Goal: Task Accomplishment & Management: Use online tool/utility

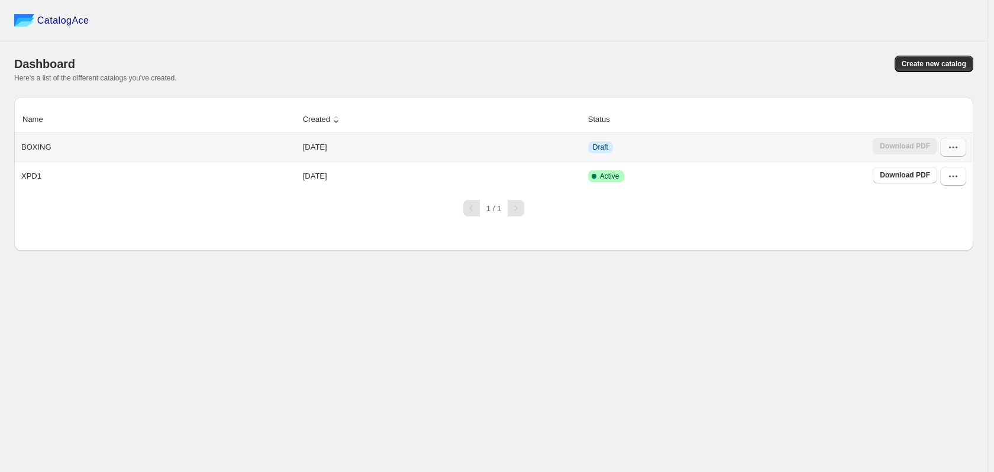
click at [952, 150] on icon "button" at bounding box center [953, 147] width 12 height 12
click at [20, 143] on div "BOXING" at bounding box center [156, 145] width 279 height 17
click at [897, 144] on div "Download PDF" at bounding box center [905, 147] width 64 height 19
click at [601, 146] on span "Draft" at bounding box center [600, 147] width 15 height 9
click at [960, 147] on button "button" at bounding box center [953, 147] width 26 height 19
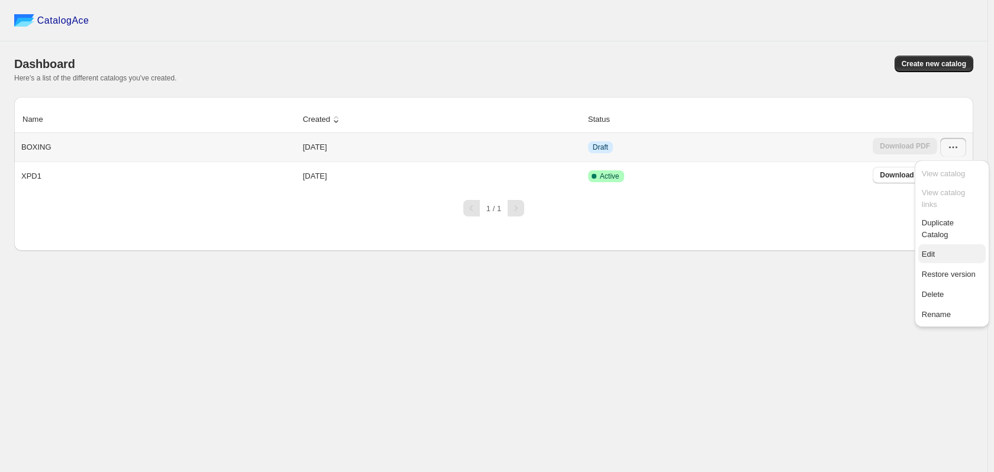
click at [926, 250] on span "Edit" at bounding box center [928, 254] width 13 height 9
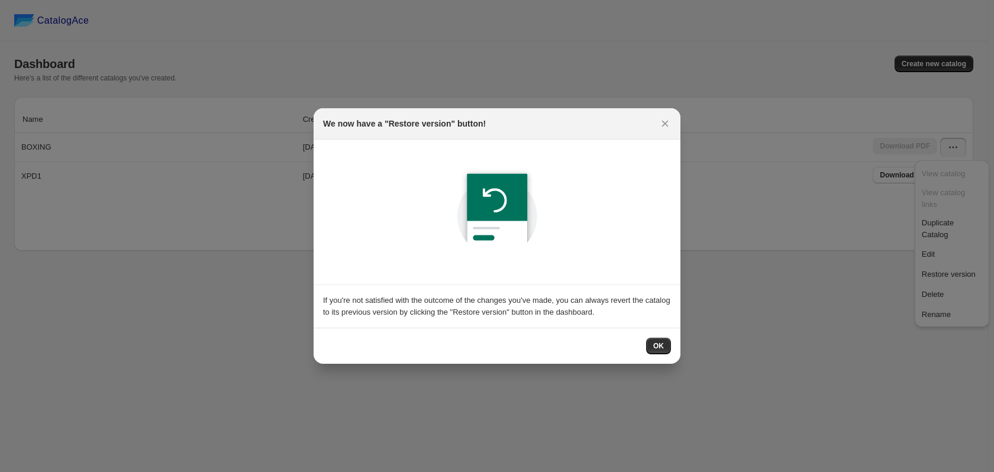
click at [684, 345] on div at bounding box center [497, 236] width 994 height 472
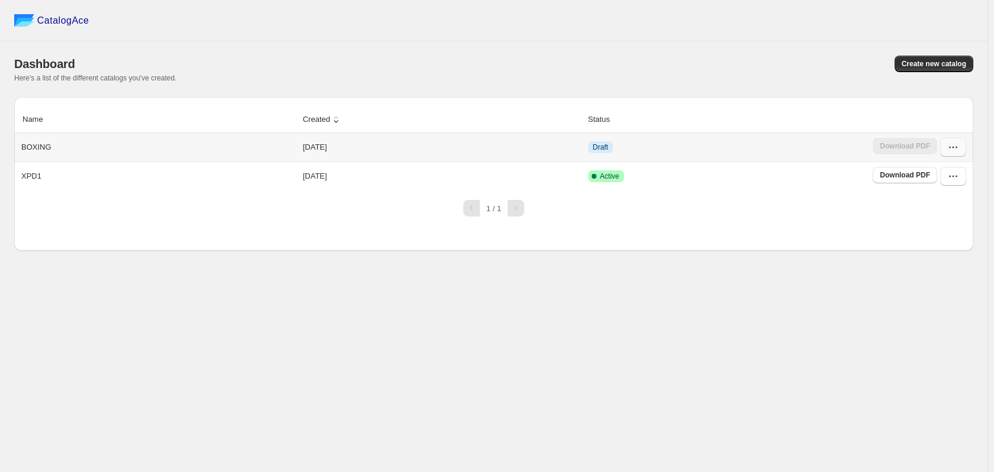
click at [961, 150] on button "button" at bounding box center [953, 147] width 26 height 19
click at [942, 270] on span "Restore version" at bounding box center [949, 274] width 54 height 9
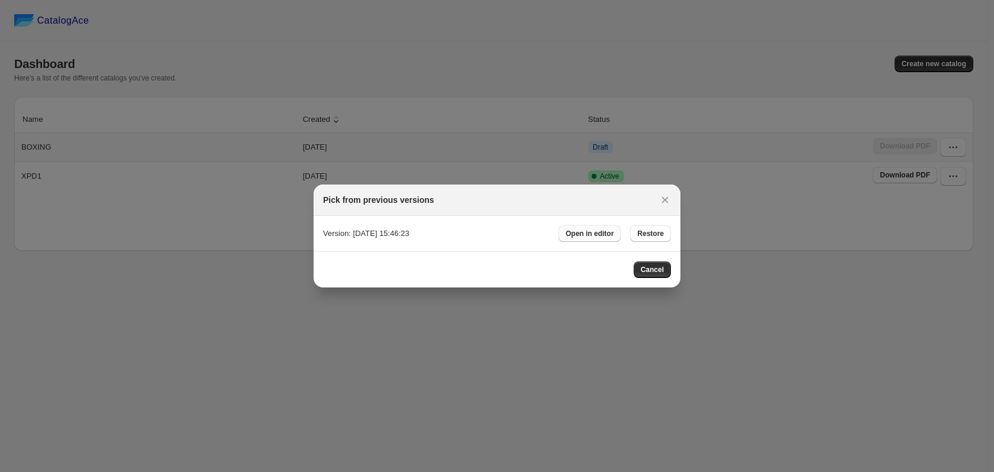
click at [592, 231] on span "Open in editor" at bounding box center [590, 233] width 48 height 9
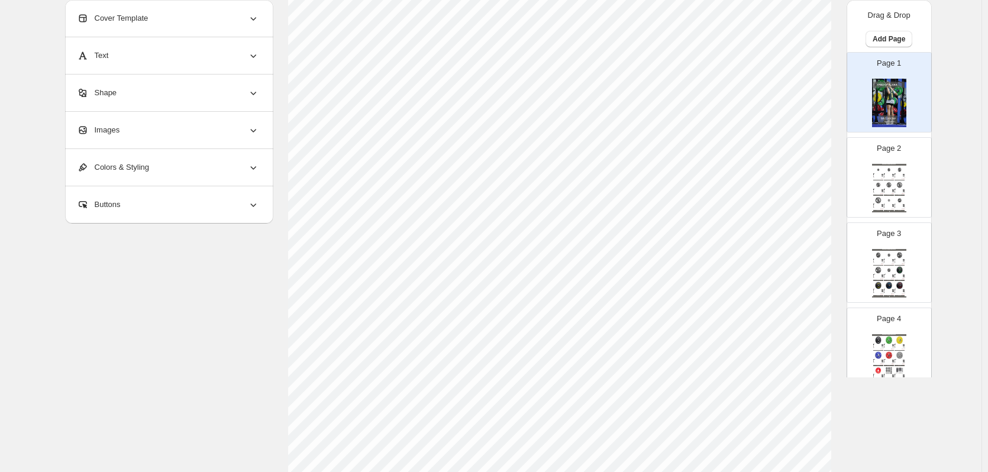
scroll to position [386, 0]
click at [109, 440] on span "Return to Catalog options" at bounding box center [121, 443] width 99 height 12
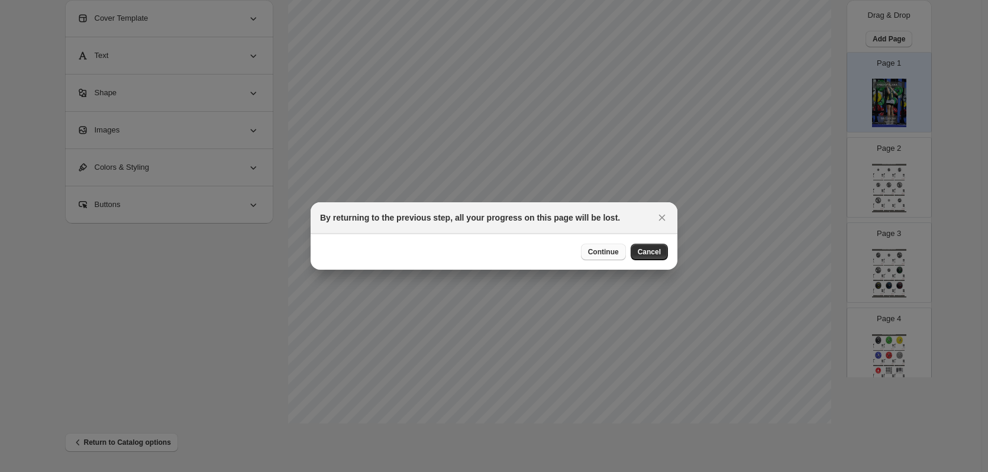
click at [612, 253] on span "Continue" at bounding box center [603, 251] width 31 height 9
select select "**********"
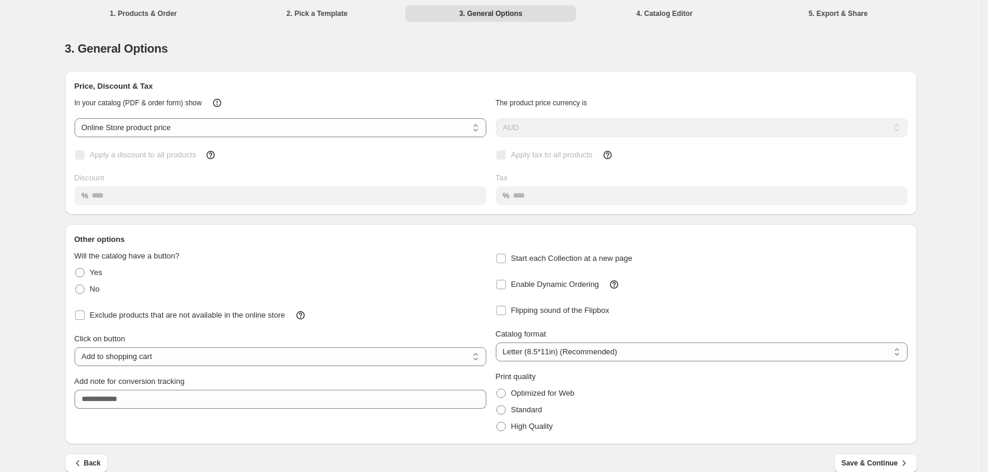
click at [136, 10] on li "1. Products & Order" at bounding box center [144, 13] width 172 height 17
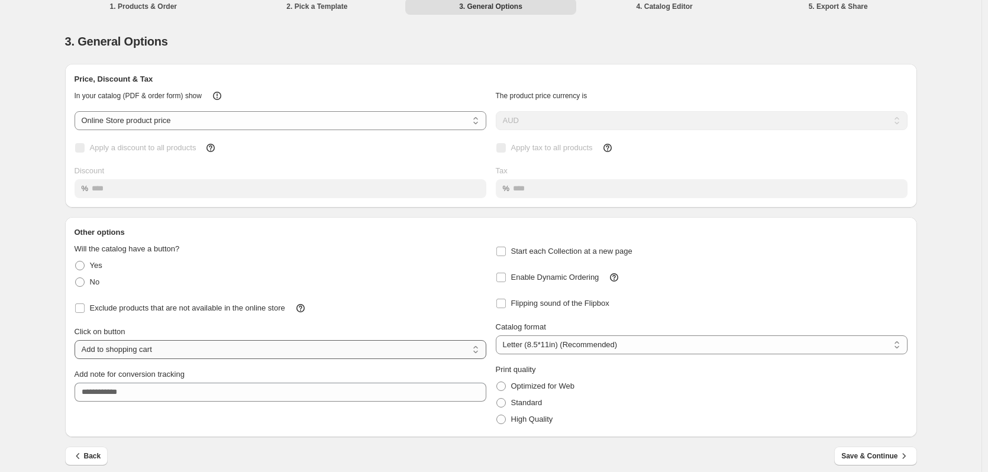
scroll to position [16, 0]
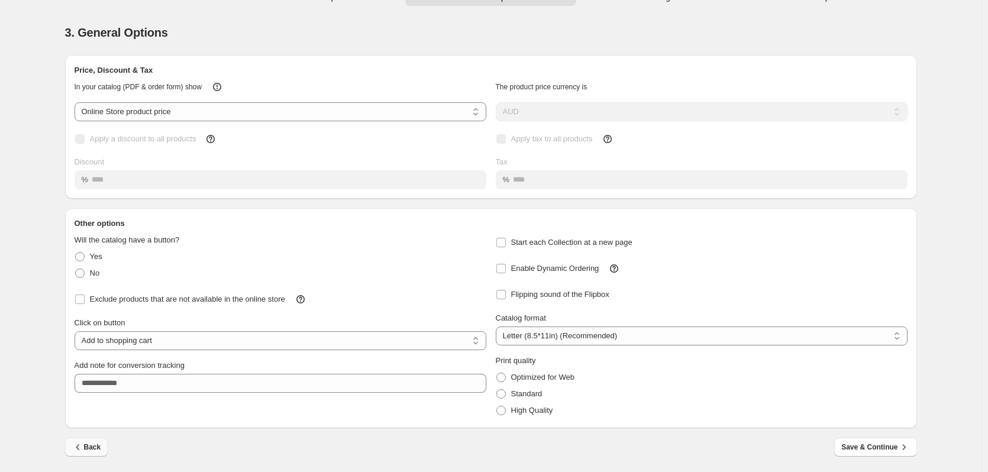
click at [89, 452] on span "Back" at bounding box center [86, 447] width 29 height 12
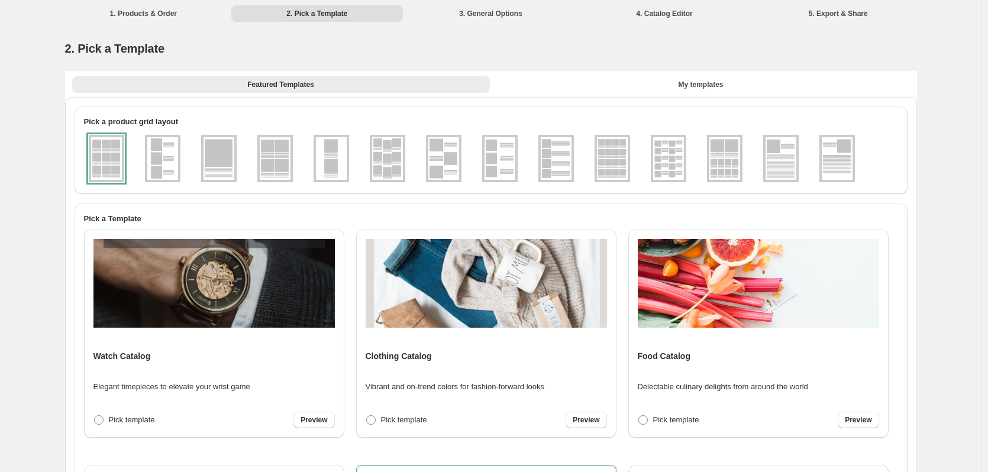
scroll to position [296, 0]
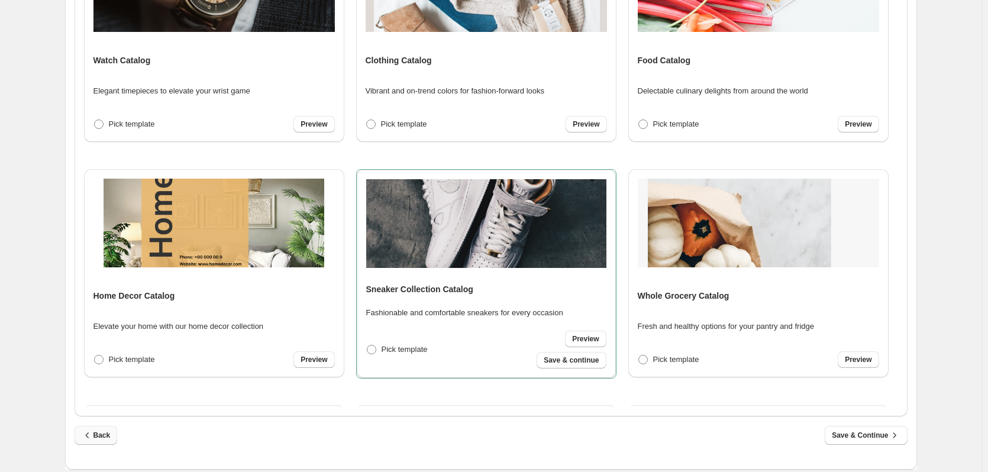
click at [96, 435] on span "Back" at bounding box center [96, 435] width 29 height 12
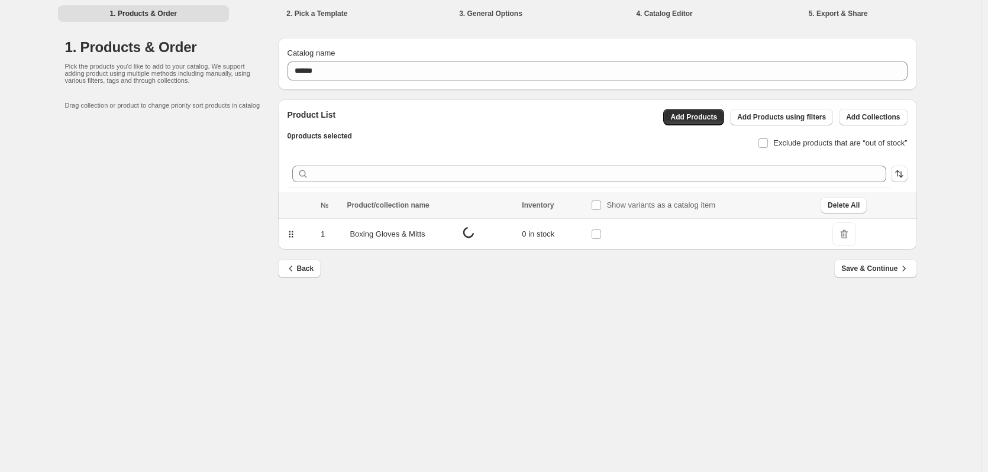
scroll to position [0, 0]
click at [367, 233] on p "Boxing Gloves & Mitts" at bounding box center [388, 234] width 75 height 12
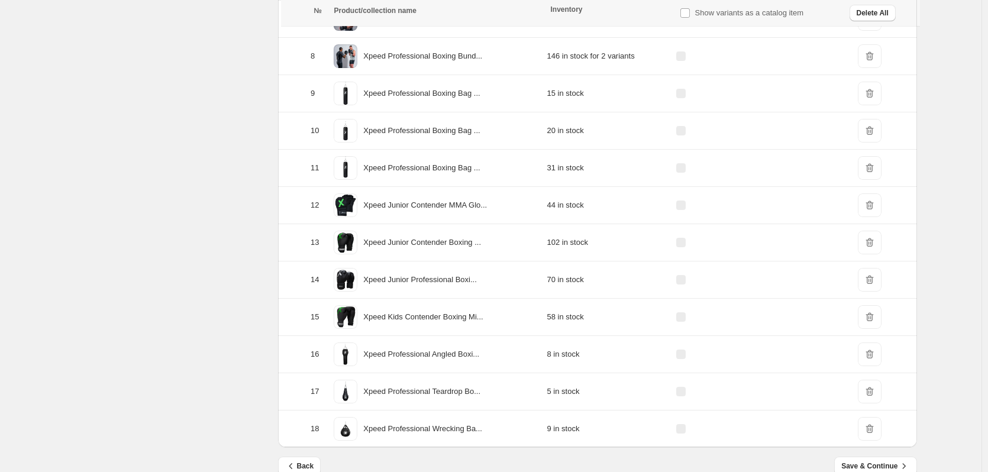
scroll to position [497, 0]
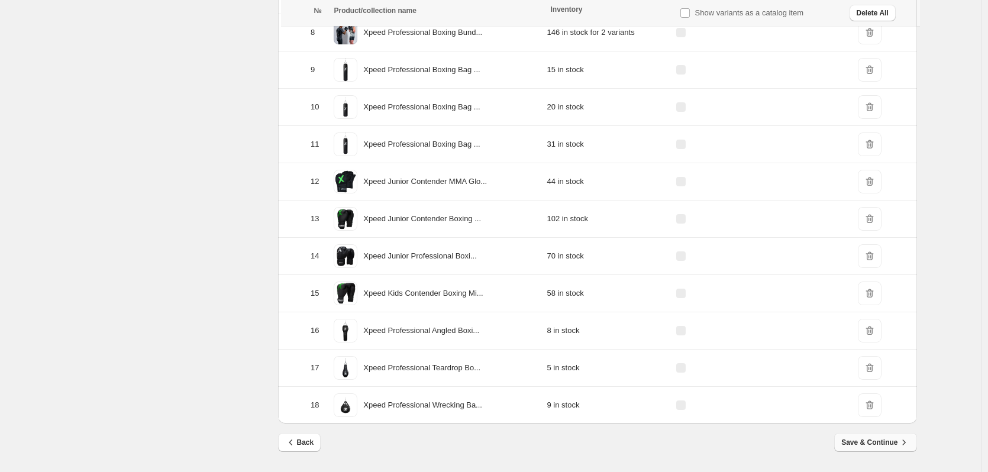
click at [891, 442] on span "Save & Continue" at bounding box center [875, 443] width 68 height 12
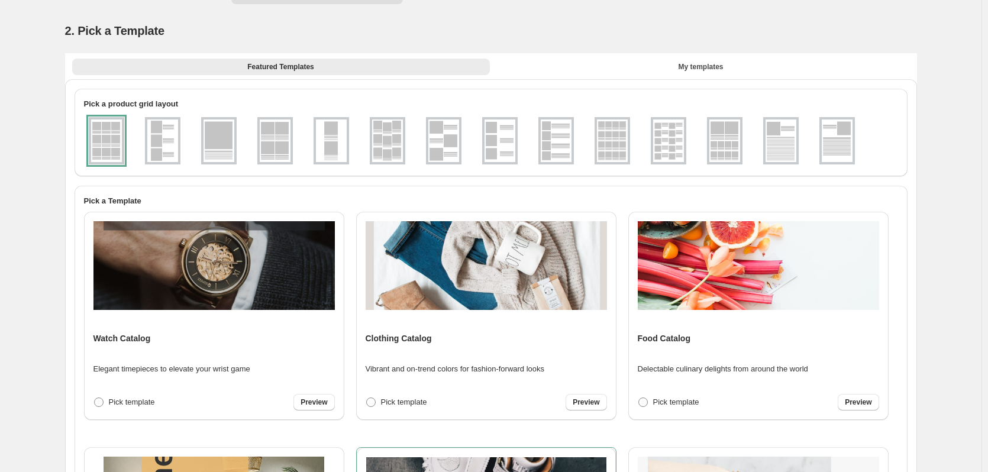
scroll to position [0, 0]
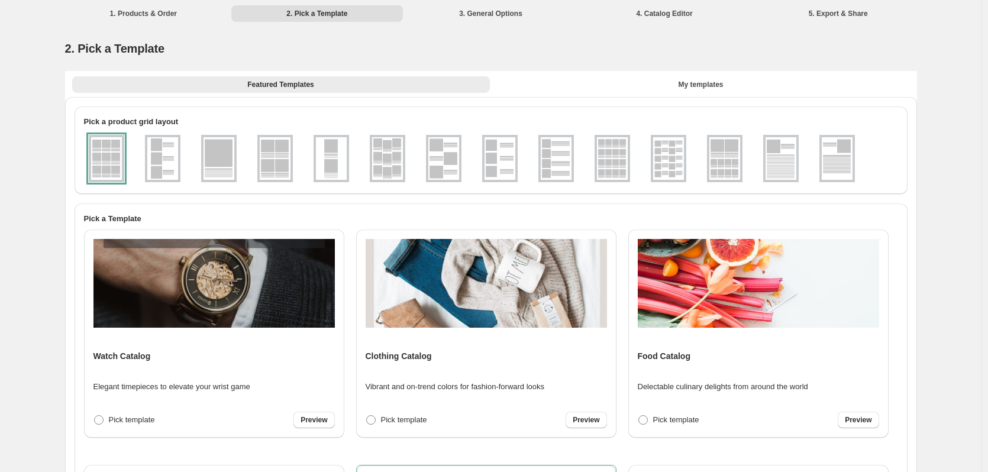
click at [167, 159] on img at bounding box center [162, 158] width 31 height 43
click at [117, 154] on img at bounding box center [106, 158] width 31 height 43
click at [634, 89] on button "My templates" at bounding box center [701, 84] width 418 height 17
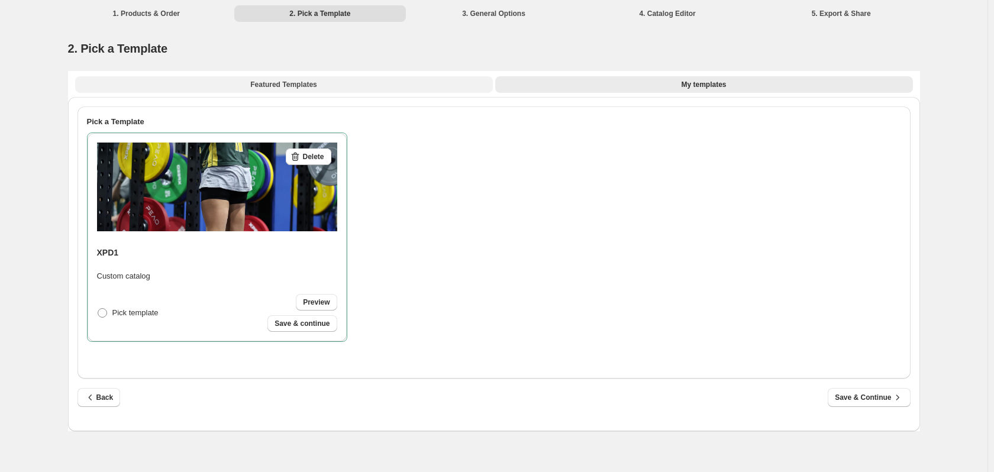
click at [279, 85] on span "Featured Templates" at bounding box center [283, 84] width 66 height 9
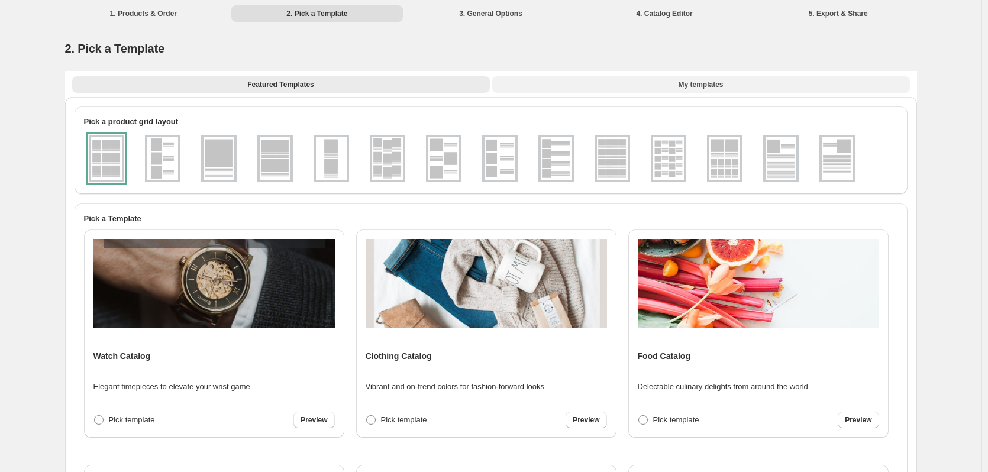
click at [709, 83] on span "My templates" at bounding box center [700, 84] width 45 height 9
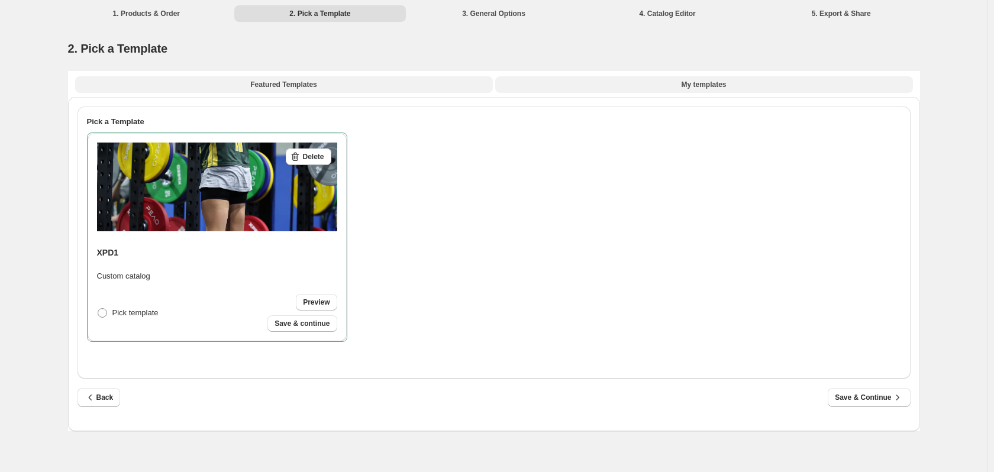
click at [201, 91] on button "Featured Templates" at bounding box center [284, 84] width 418 height 17
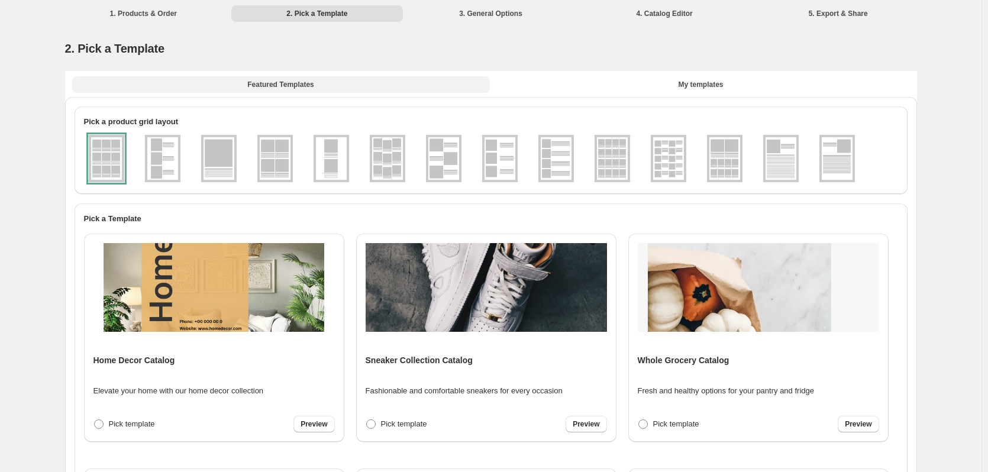
scroll to position [296, 0]
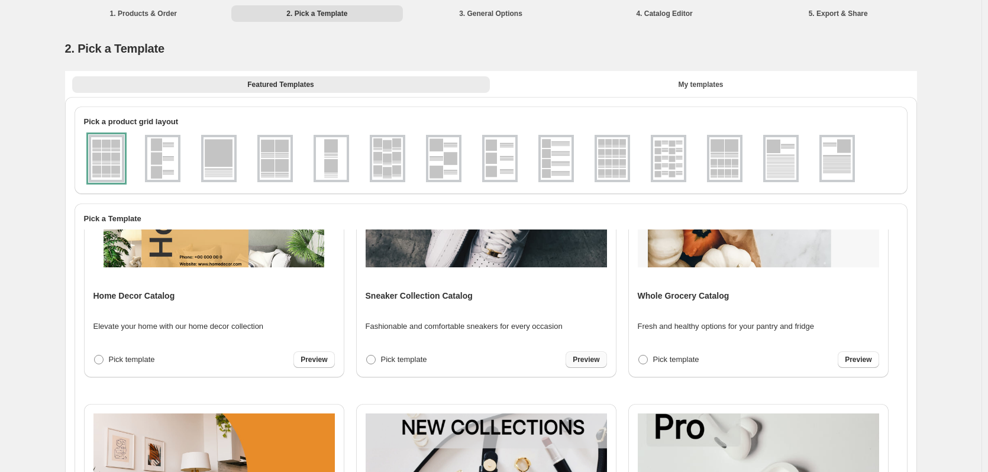
click at [582, 361] on span "Preview" at bounding box center [586, 359] width 27 height 9
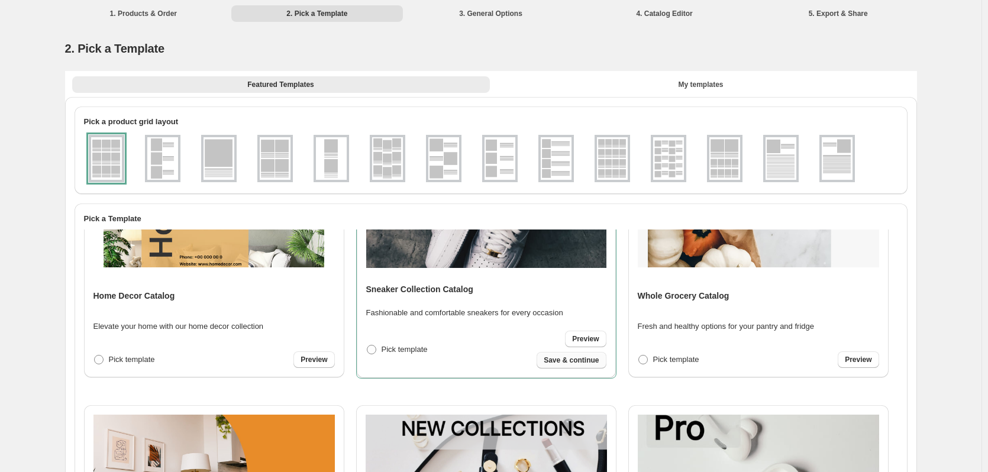
click at [568, 360] on span "Save & continue" at bounding box center [571, 360] width 55 height 9
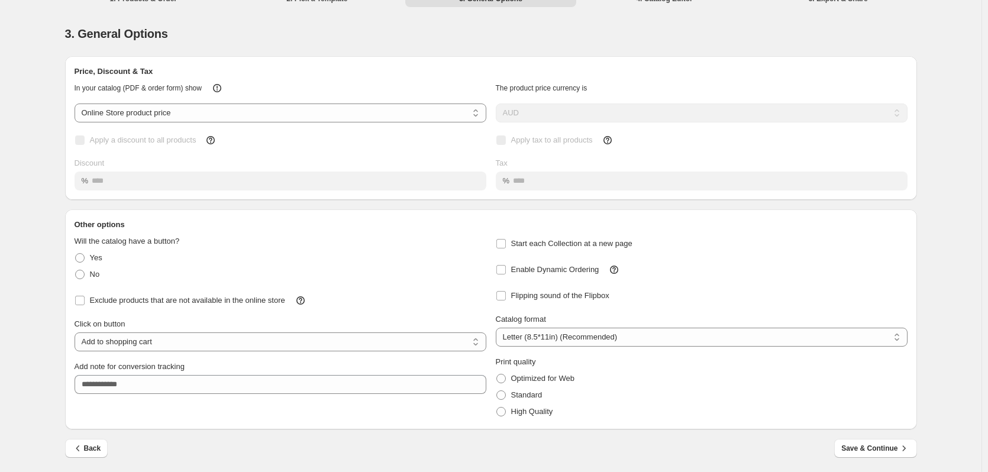
scroll to position [16, 0]
click at [213, 340] on select "**********" at bounding box center [281, 340] width 412 height 19
select select "**********"
click at [77, 331] on select "**********" at bounding box center [281, 340] width 412 height 19
click at [532, 380] on span "Optimized for Web" at bounding box center [542, 377] width 63 height 9
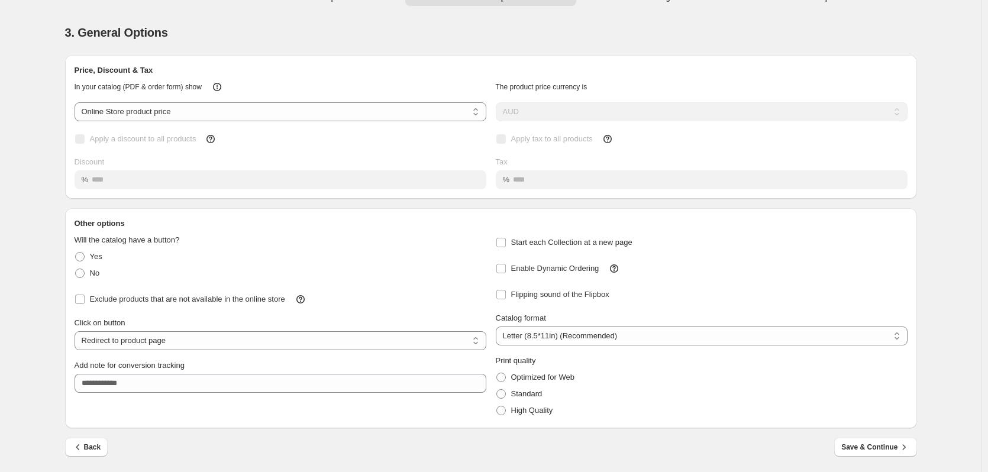
drag, startPoint x: 873, startPoint y: 445, endPoint x: 680, endPoint y: 445, distance: 193.4
click at [680, 445] on div "Back Save & Continue" at bounding box center [486, 442] width 861 height 28
click at [604, 334] on select "**********" at bounding box center [702, 336] width 412 height 19
click at [881, 450] on span "Save & Continue" at bounding box center [875, 447] width 68 height 12
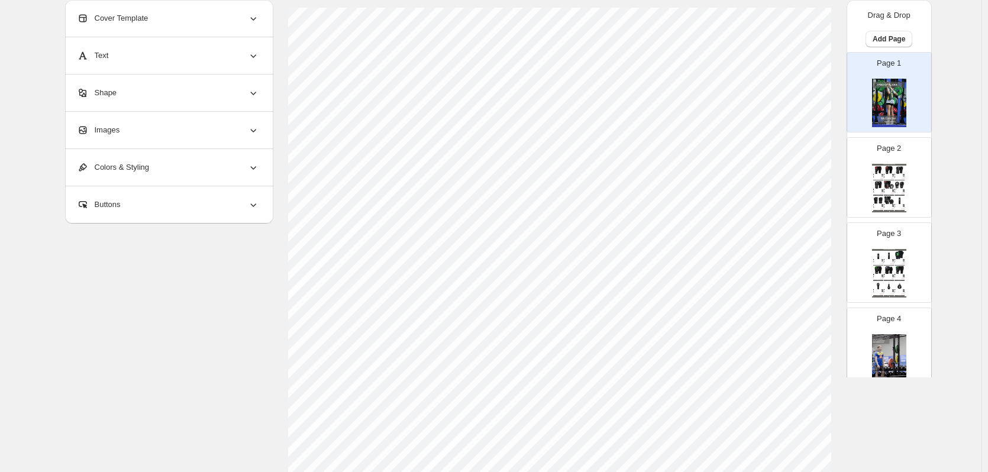
scroll to position [0, 0]
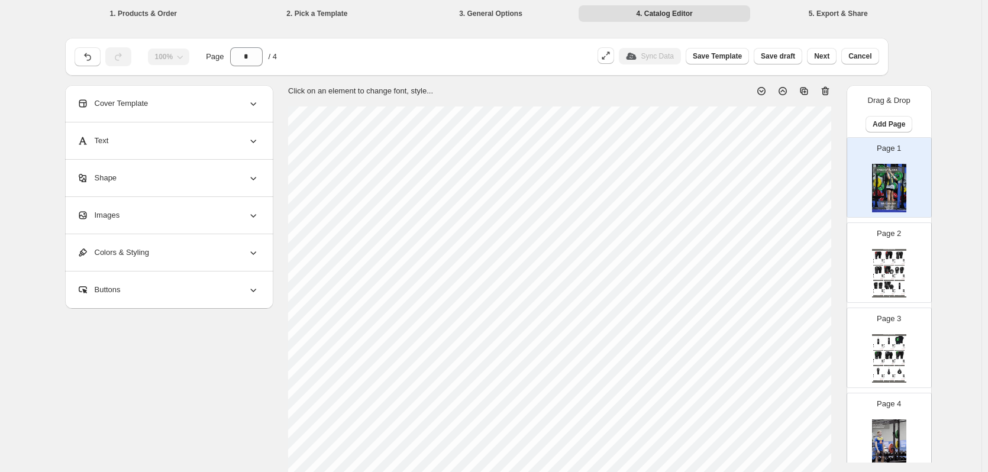
click at [884, 186] on img at bounding box center [889, 188] width 34 height 49
click at [235, 101] on div "Cover Template" at bounding box center [168, 103] width 182 height 37
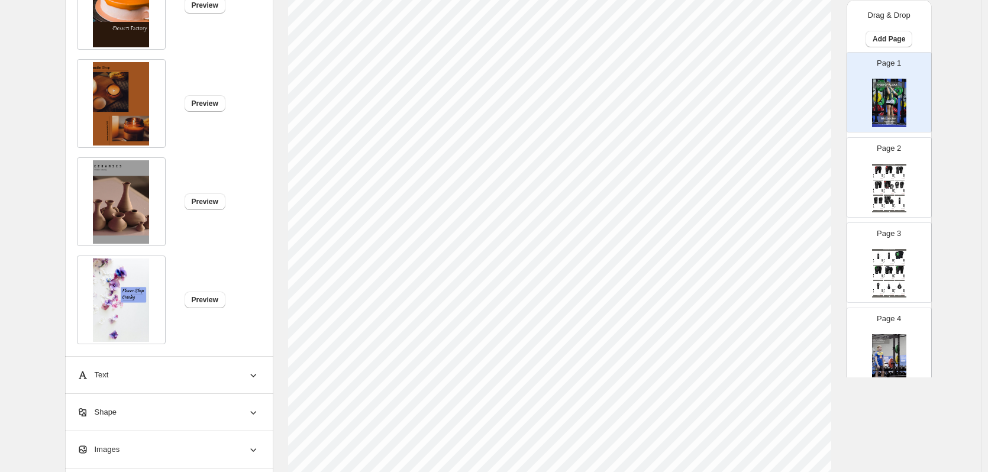
scroll to position [386, 0]
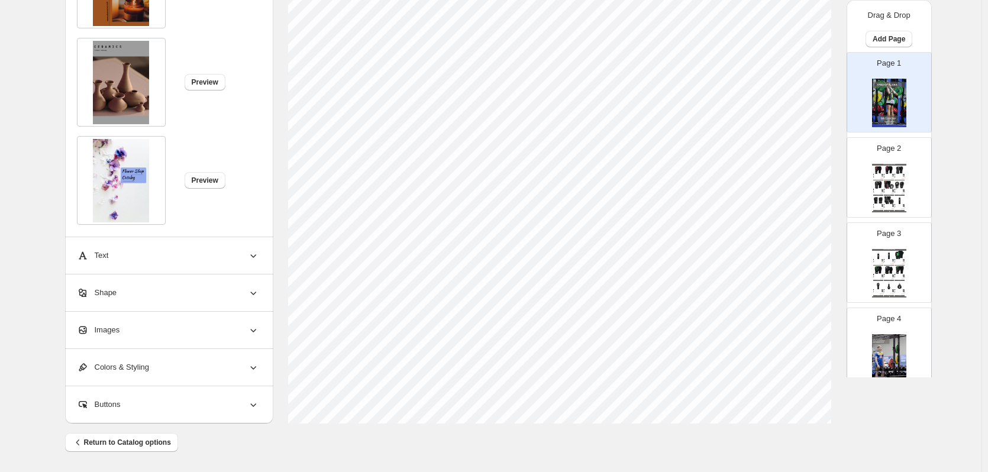
click at [153, 340] on div "Images" at bounding box center [168, 330] width 182 height 37
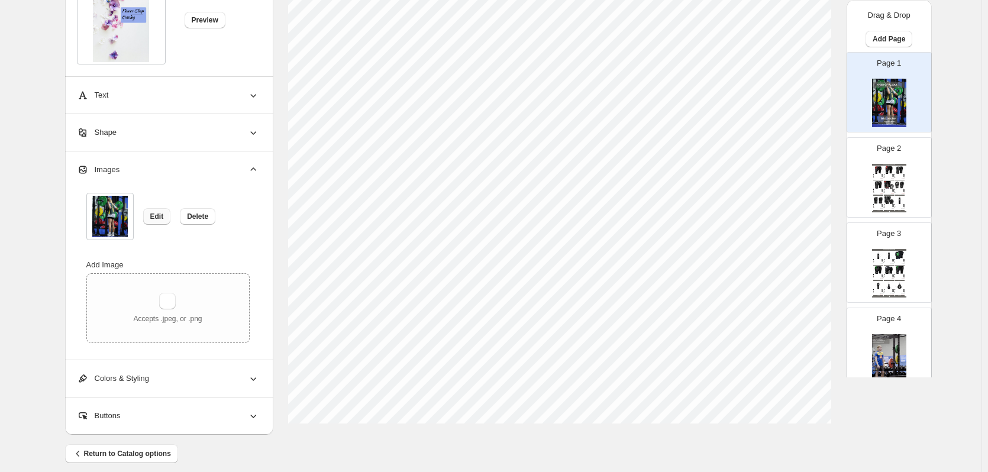
click at [151, 213] on button "Edit" at bounding box center [157, 216] width 28 height 17
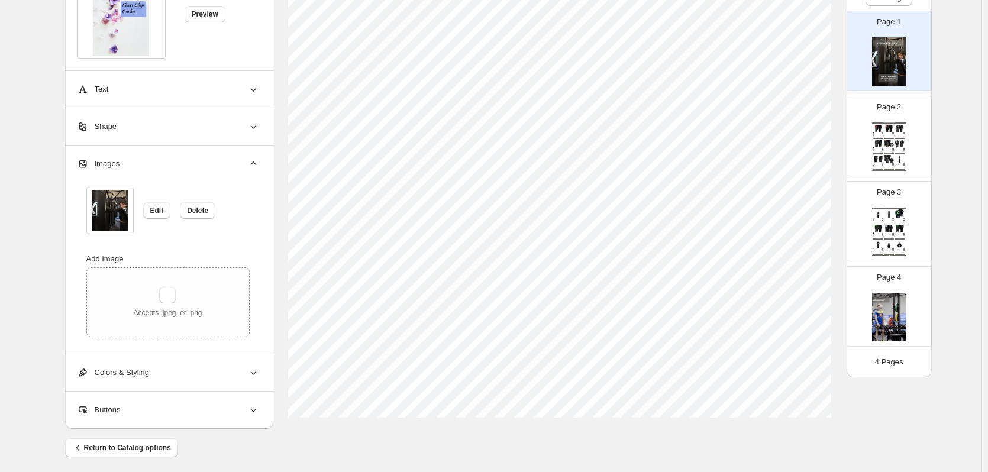
scroll to position [397, 0]
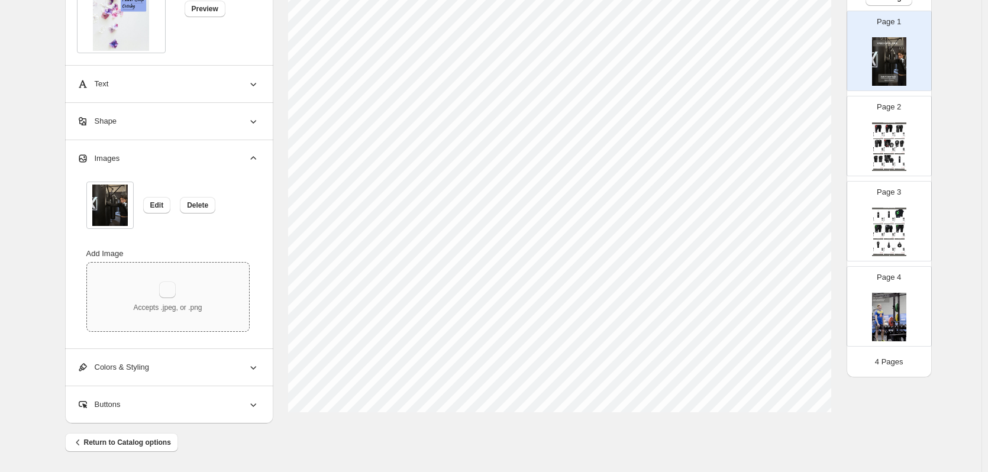
click at [169, 296] on button "button" at bounding box center [167, 290] width 17 height 17
click at [192, 202] on span "Delete" at bounding box center [197, 205] width 21 height 9
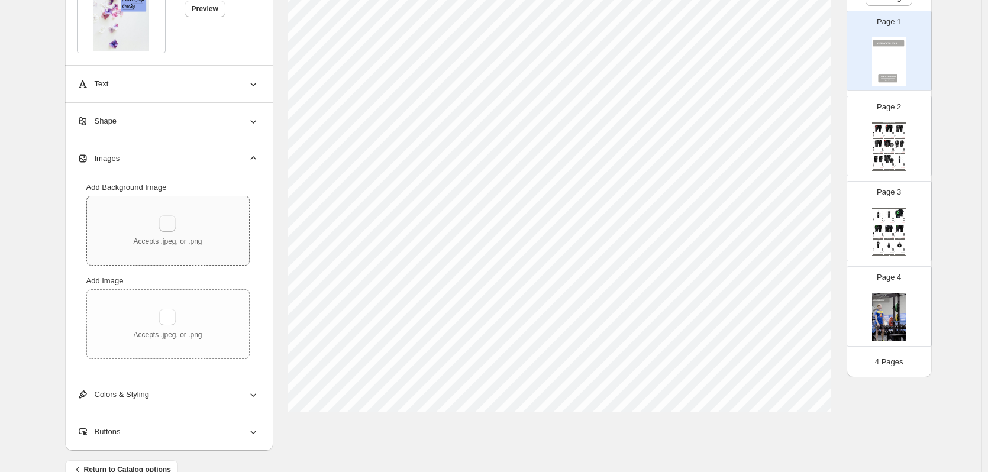
click at [170, 230] on button "button" at bounding box center [167, 223] width 17 height 17
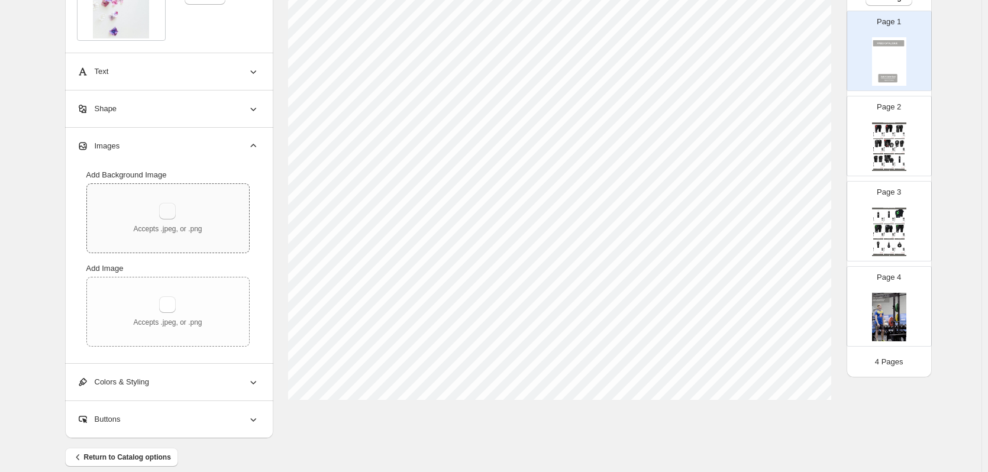
scroll to position [414, 0]
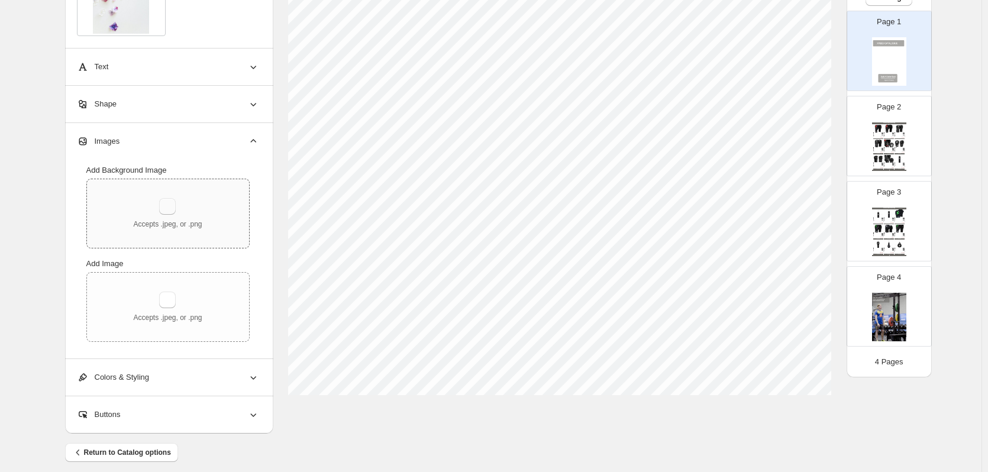
click at [171, 212] on button "button" at bounding box center [167, 206] width 17 height 17
type input "**********"
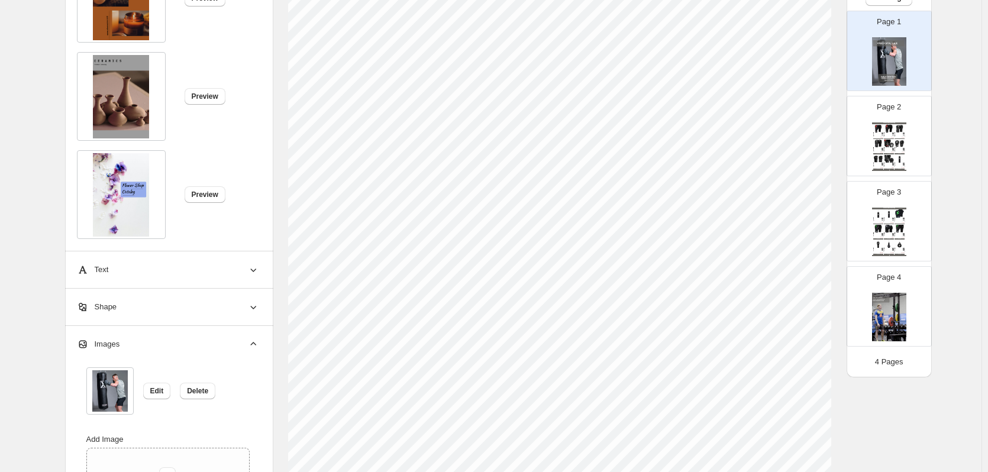
scroll to position [219, 0]
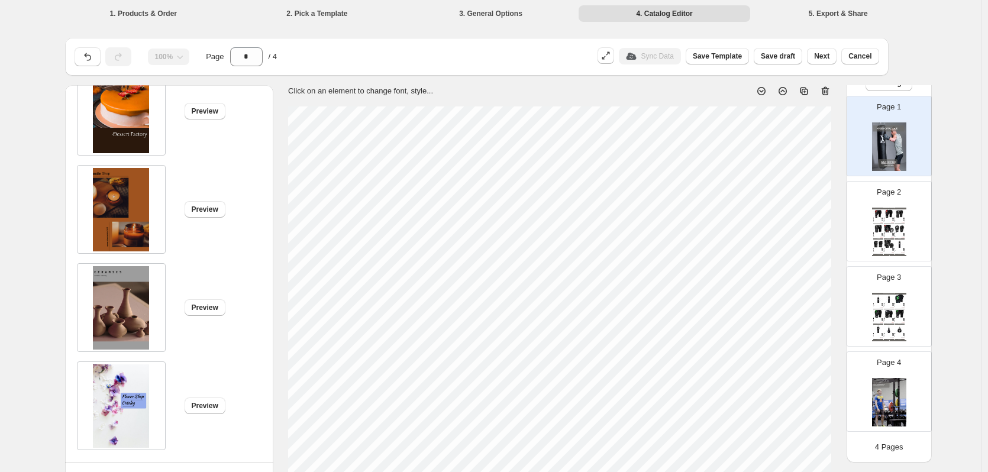
scroll to position [237, 0]
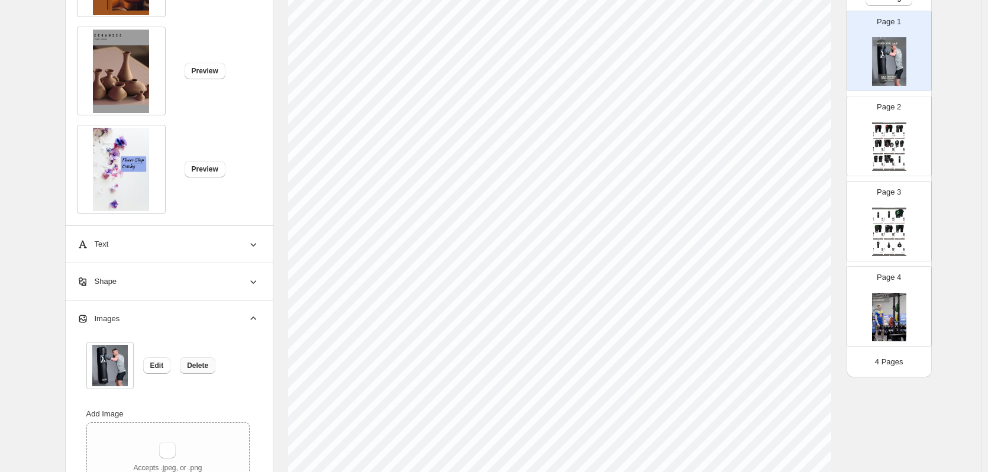
click at [196, 365] on span "Delete" at bounding box center [197, 365] width 21 height 9
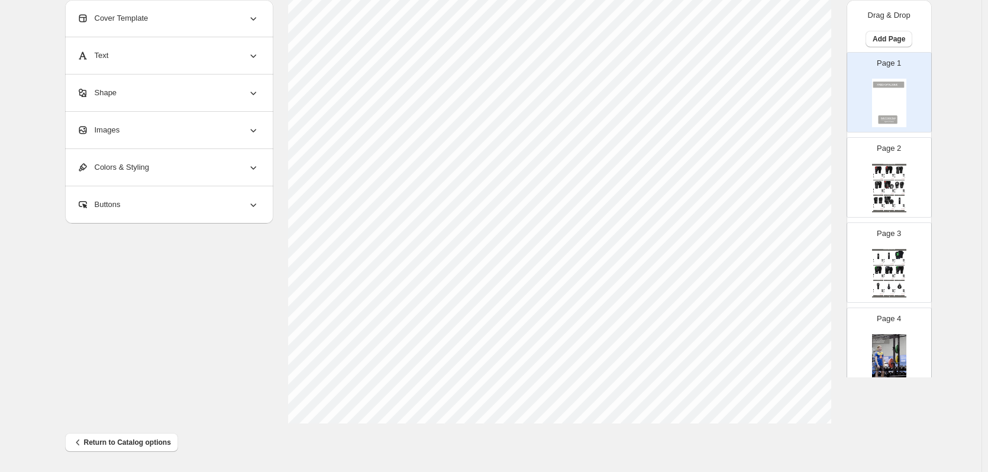
scroll to position [0, 0]
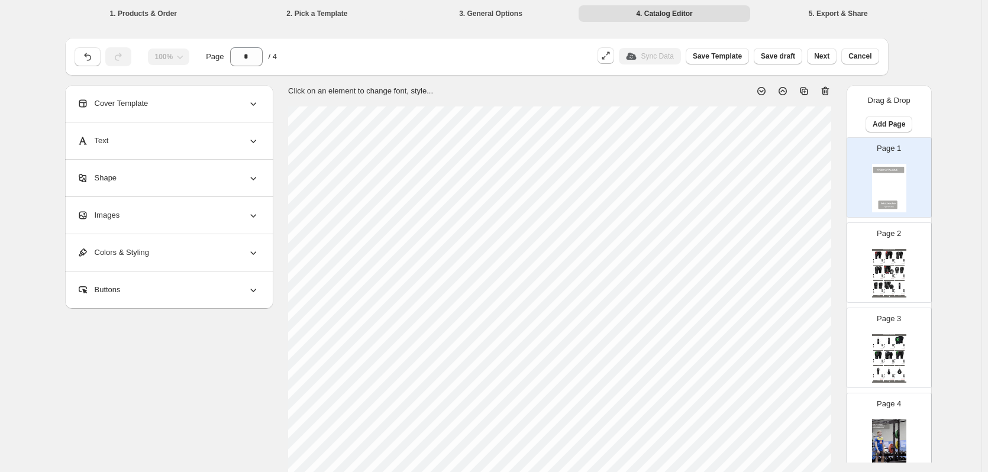
click at [183, 117] on div "Cover Template" at bounding box center [168, 103] width 182 height 37
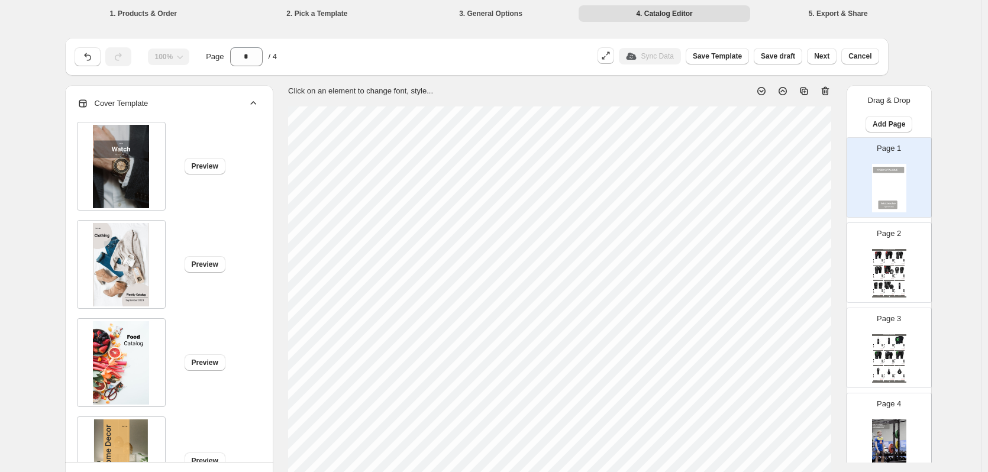
click at [235, 103] on div "Cover Template" at bounding box center [168, 103] width 182 height 37
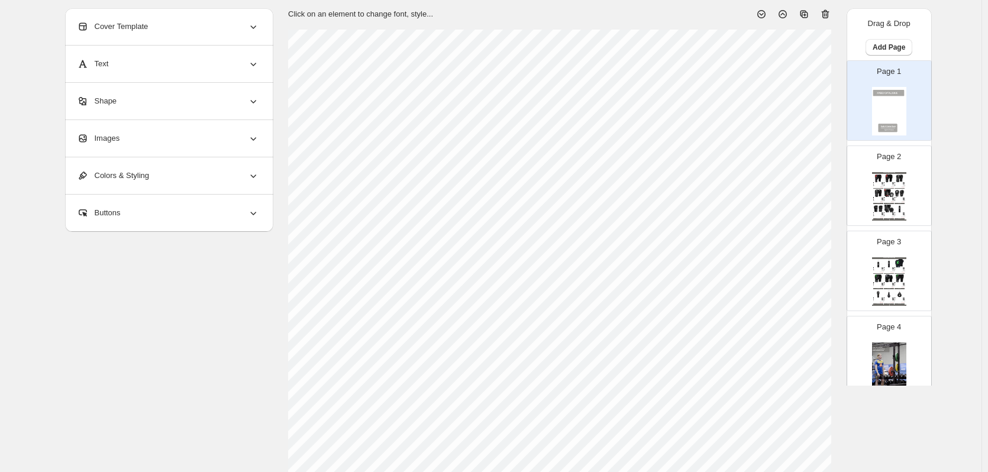
scroll to position [177, 0]
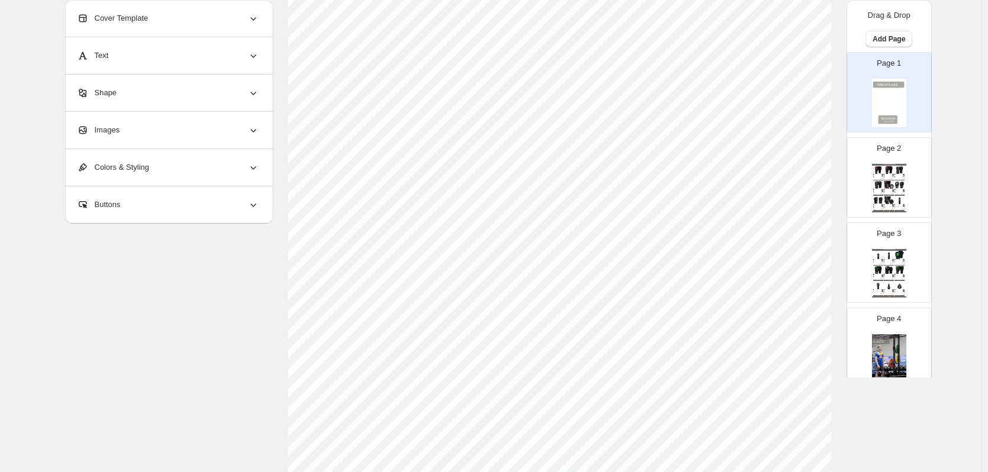
click at [219, 125] on div "Images" at bounding box center [168, 130] width 182 height 37
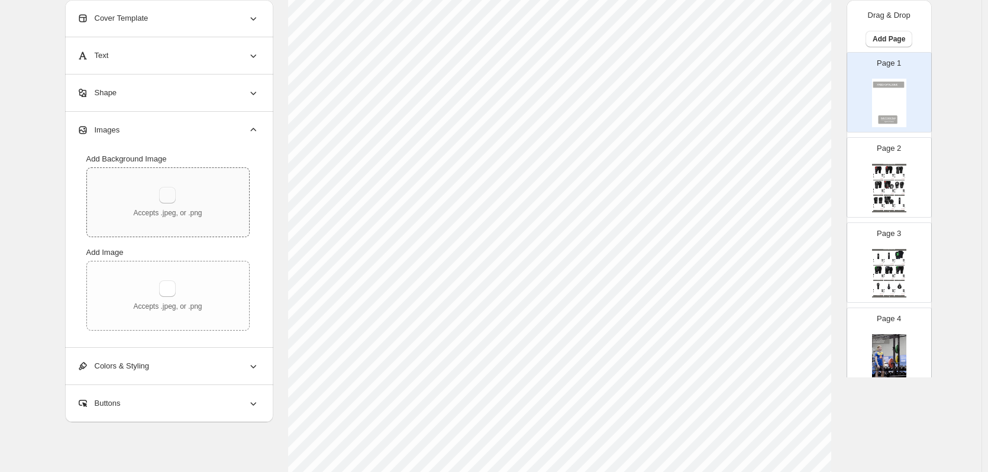
click at [171, 193] on button "button" at bounding box center [167, 195] width 17 height 17
type input "**********"
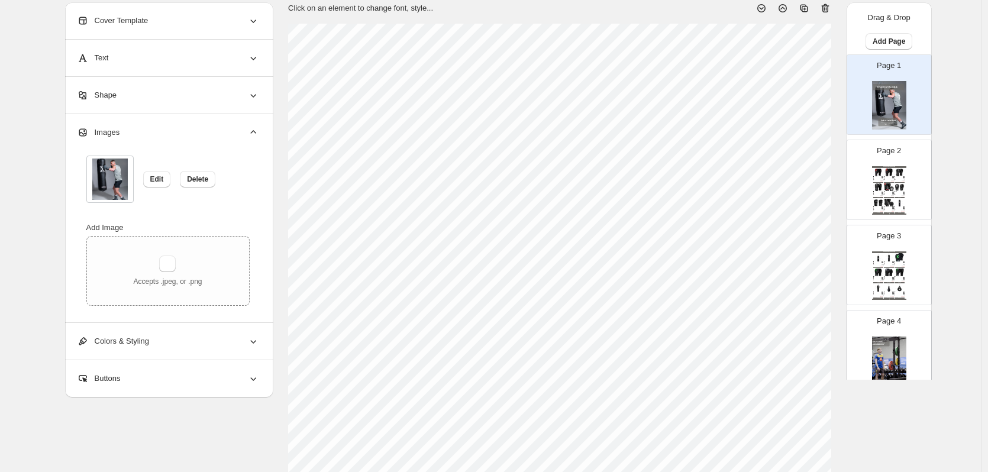
scroll to position [0, 0]
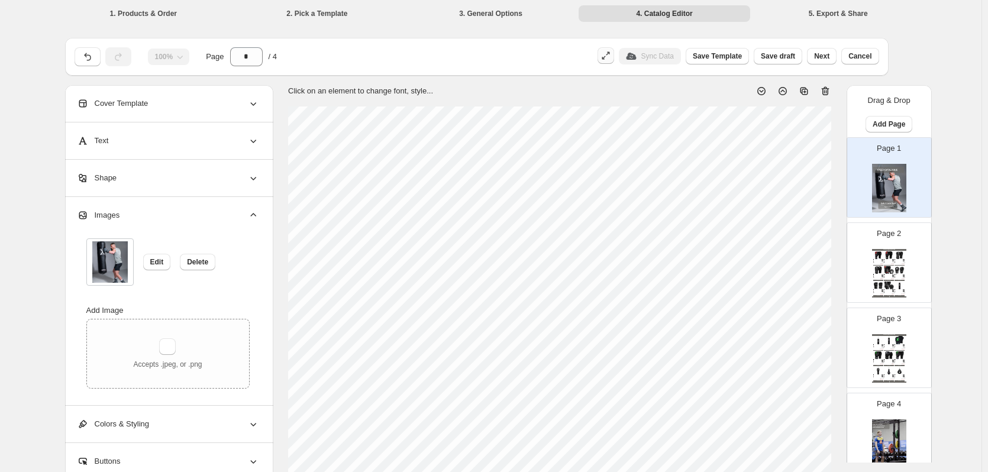
click at [614, 57] on button "button" at bounding box center [605, 55] width 17 height 17
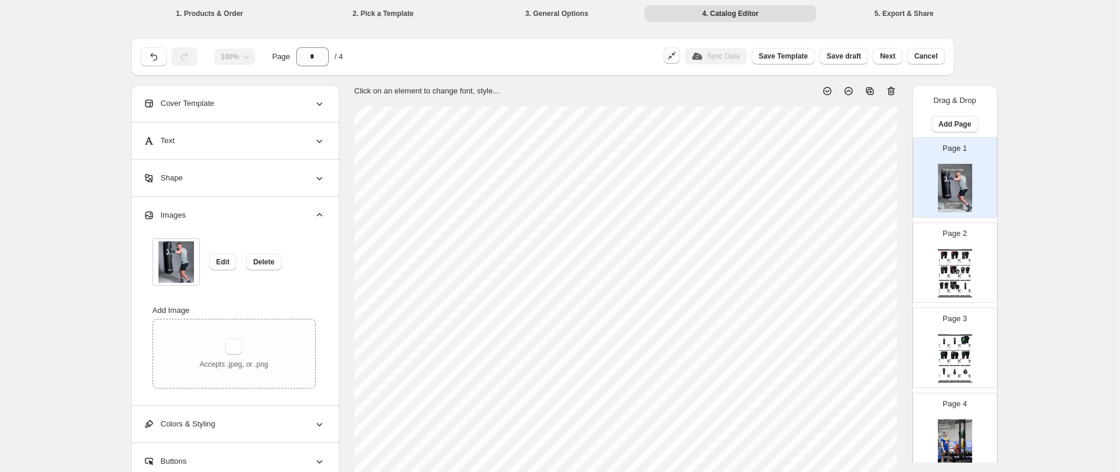
click at [680, 62] on button "button" at bounding box center [672, 55] width 17 height 17
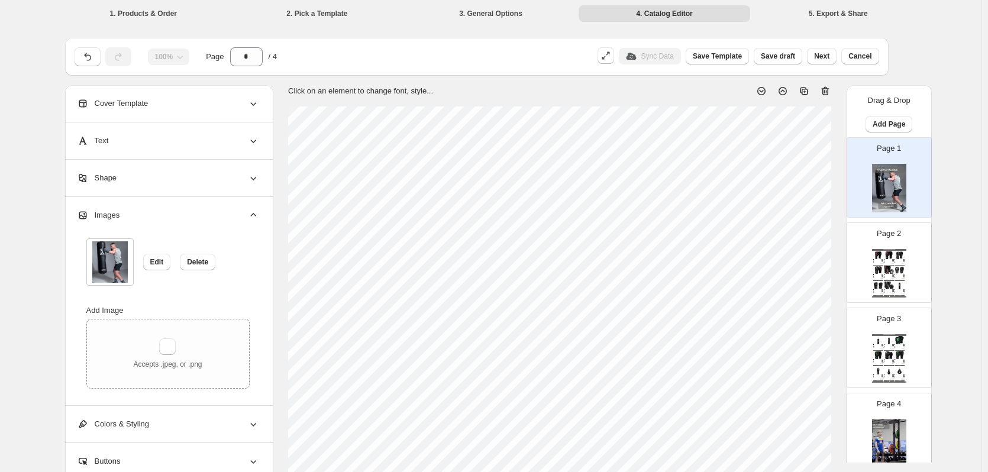
scroll to position [177, 0]
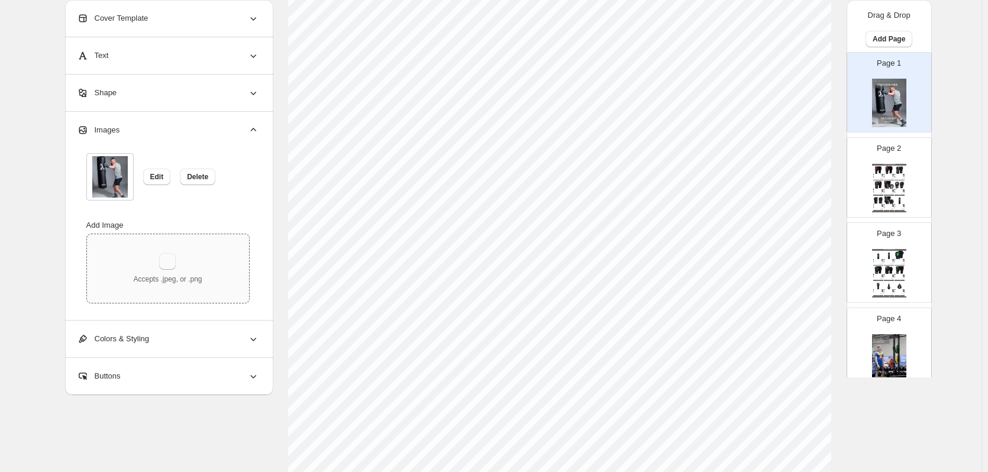
click at [176, 266] on button "button" at bounding box center [167, 261] width 17 height 17
type input "**********"
click at [109, 181] on img at bounding box center [109, 176] width 35 height 41
click at [192, 178] on span "Delete" at bounding box center [197, 176] width 21 height 9
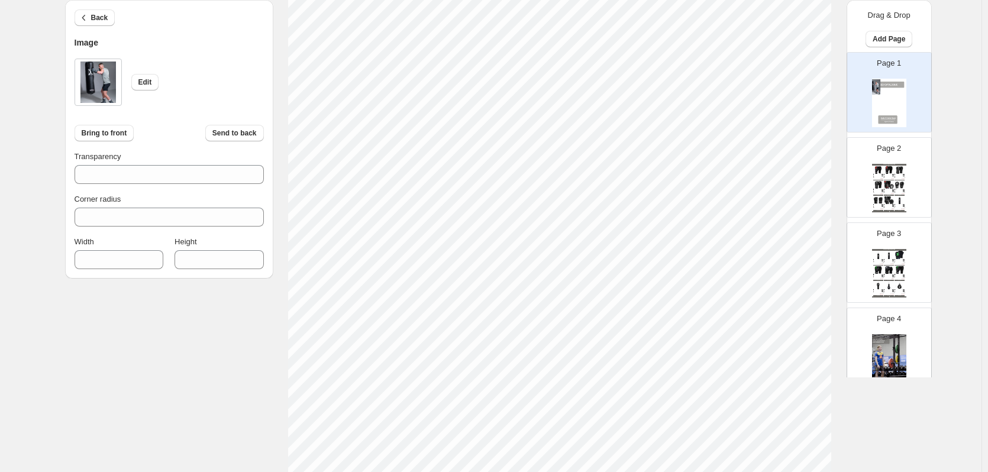
click at [797, 354] on html "1. Products & Order 2. Pick a Template 3. General Options 4. Catalog Editor 5. …" at bounding box center [494, 118] width 988 height 472
type input "***"
type input "****"
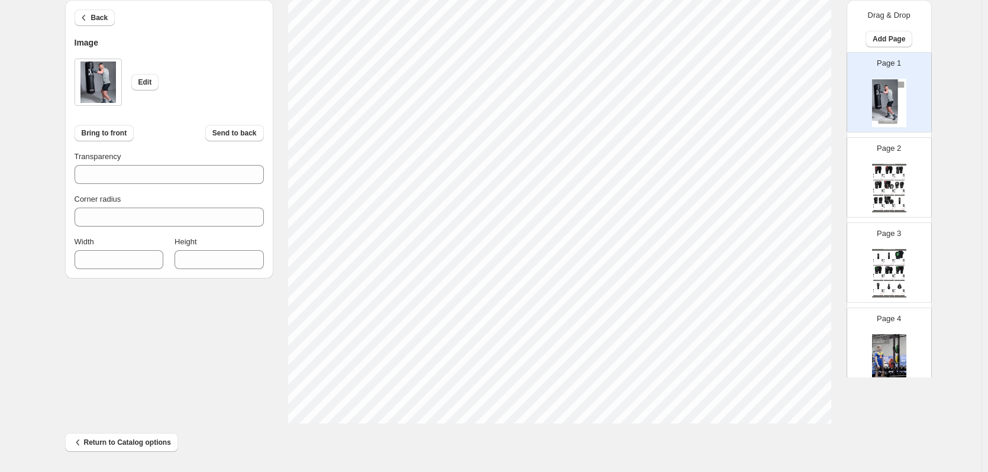
type input "***"
type input "****"
click at [148, 83] on span "Edit" at bounding box center [145, 81] width 14 height 9
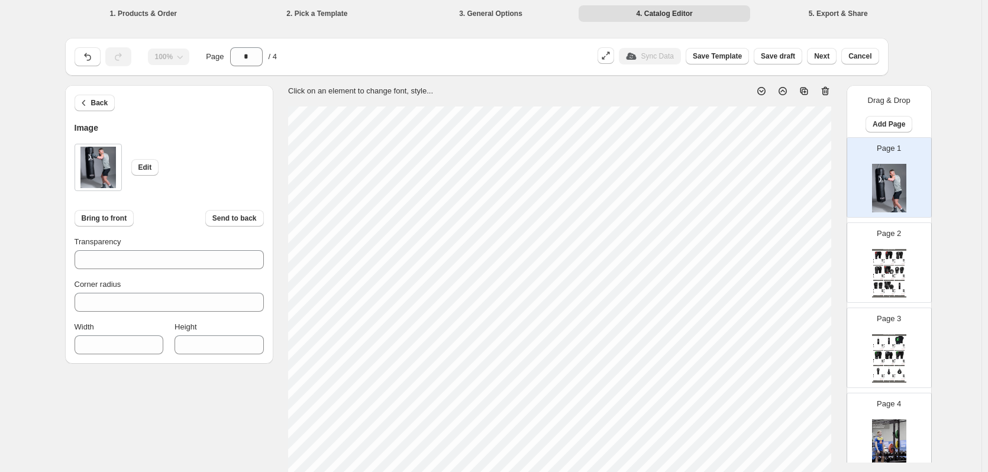
scroll to position [90, 0]
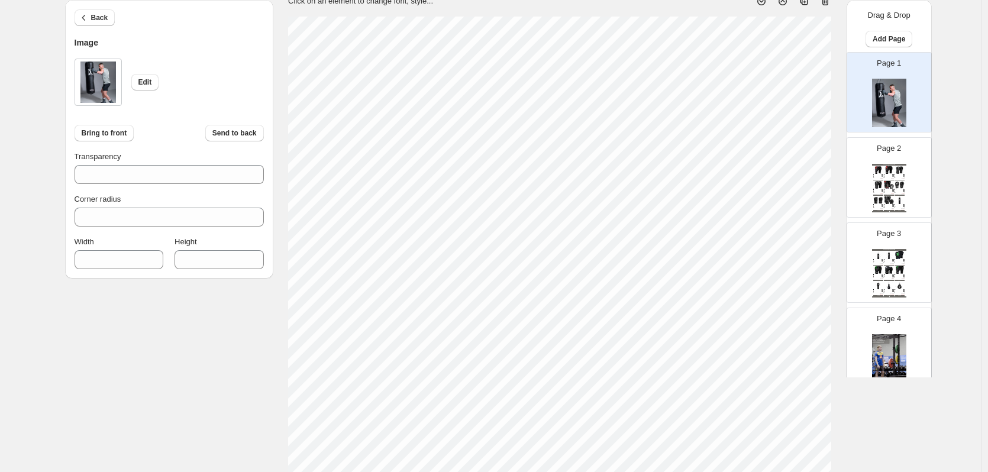
drag, startPoint x: 70, startPoint y: 20, endPoint x: 84, endPoint y: 20, distance: 14.2
click at [70, 20] on div "Back Image Edit Bring to front Send to back Transparency *** Corner radius * Wi…" at bounding box center [169, 139] width 208 height 279
click at [90, 19] on icon "button" at bounding box center [84, 18] width 12 height 12
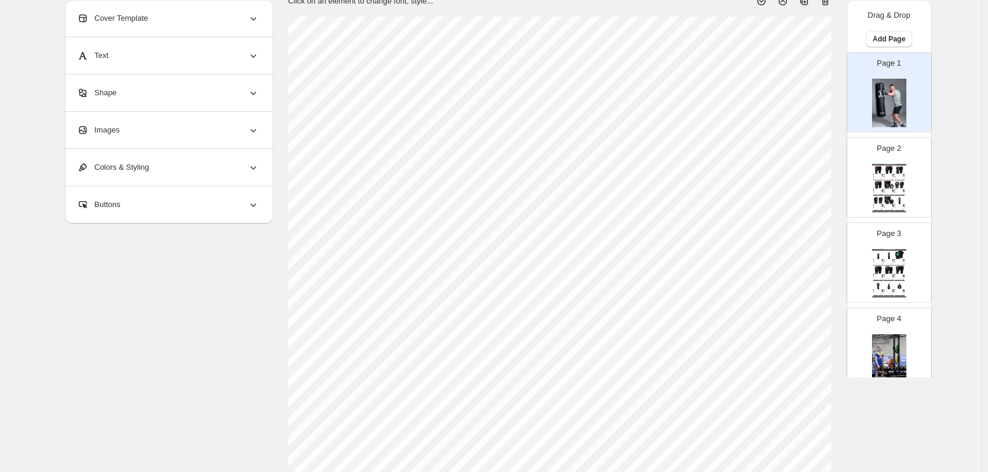
click at [133, 20] on span "Cover Template" at bounding box center [113, 18] width 72 height 12
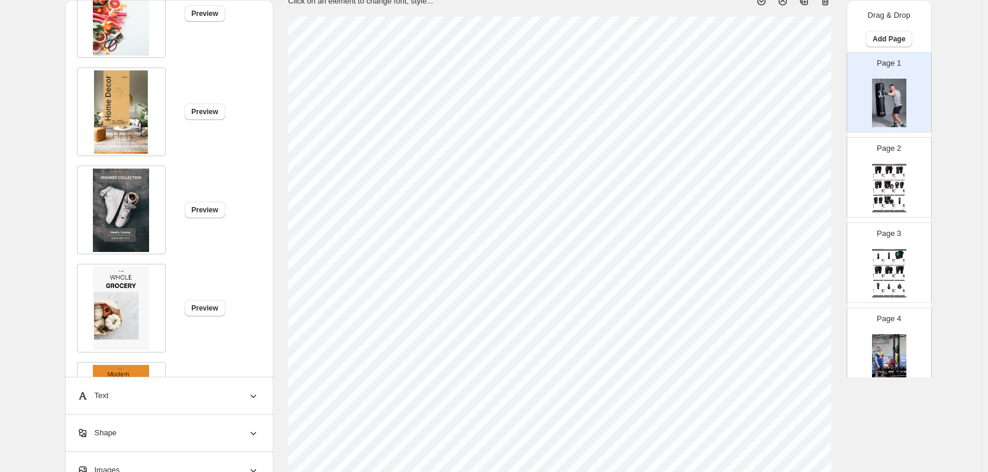
scroll to position [355, 0]
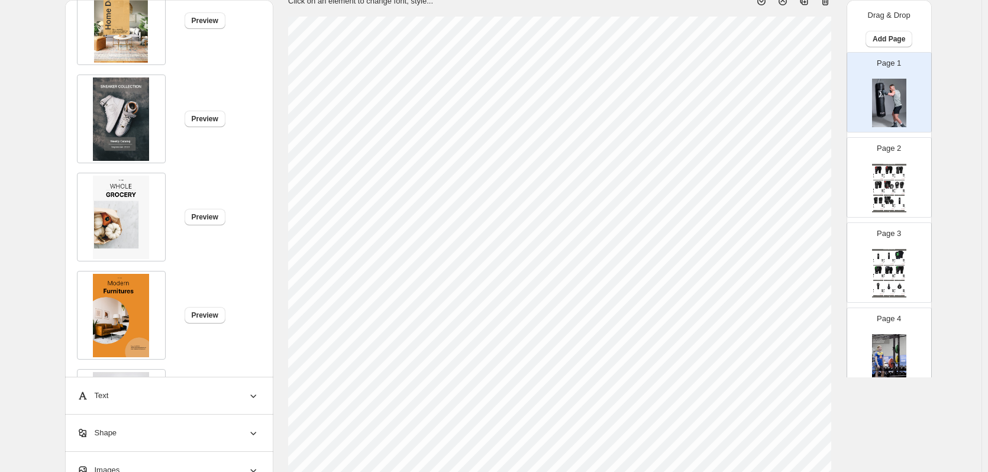
click at [155, 106] on div at bounding box center [121, 119] width 89 height 89
click at [128, 116] on img at bounding box center [121, 118] width 56 height 83
click at [209, 115] on span "Preview" at bounding box center [205, 118] width 27 height 9
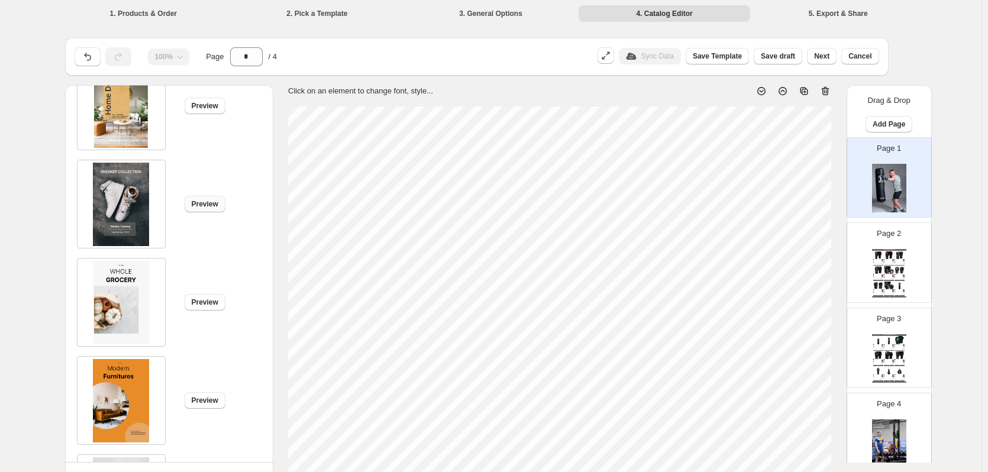
scroll to position [90, 0]
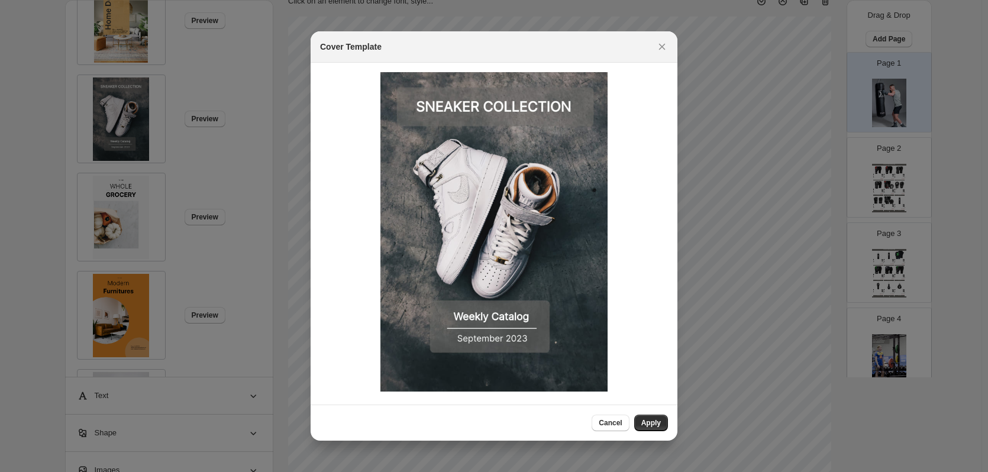
drag, startPoint x: 647, startPoint y: 425, endPoint x: 647, endPoint y: 419, distance: 6.5
click at [647, 425] on span "Apply" at bounding box center [651, 422] width 20 height 9
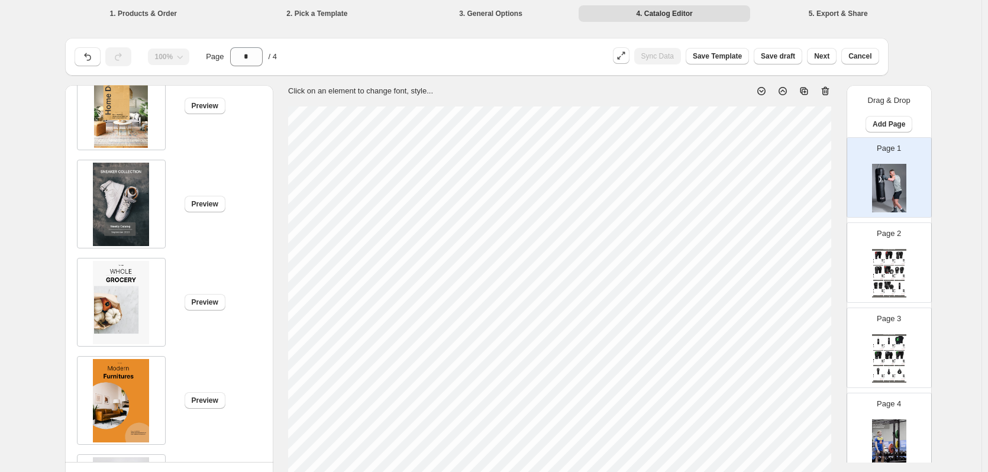
type input "*"
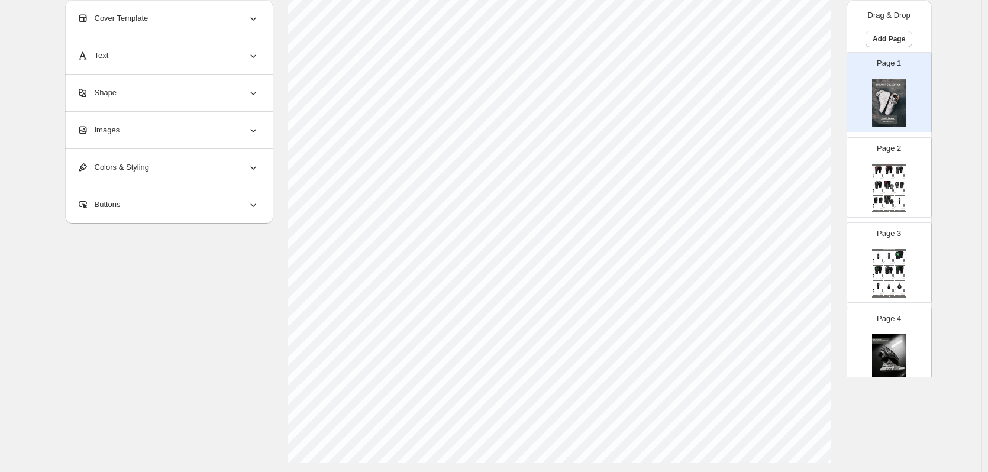
scroll to position [327, 0]
click at [134, 136] on div "Images" at bounding box center [168, 130] width 182 height 37
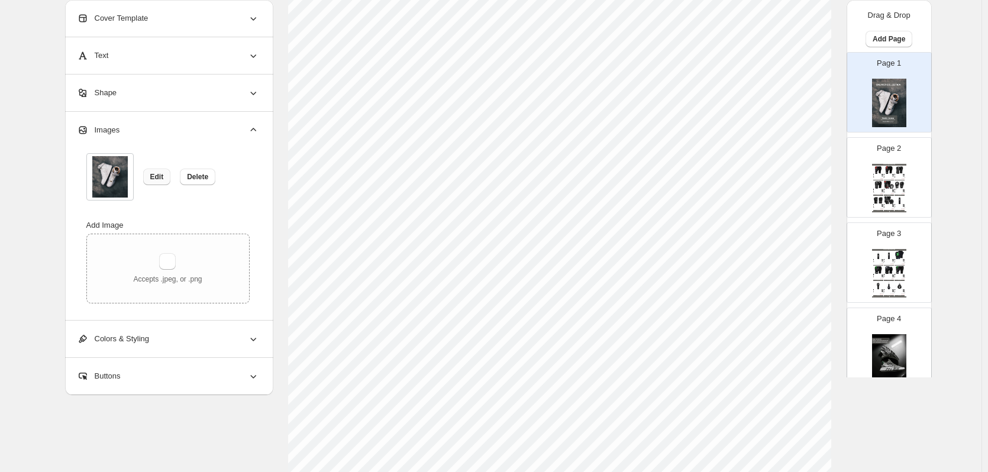
click at [166, 179] on button "Edit" at bounding box center [157, 177] width 28 height 17
click at [186, 176] on button "Delete" at bounding box center [197, 177] width 35 height 17
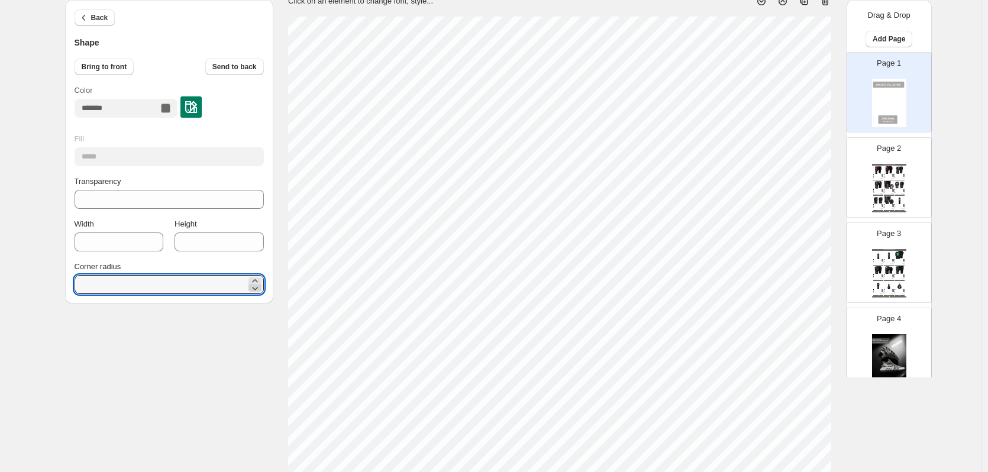
click at [256, 287] on icon at bounding box center [255, 289] width 6 height 4
click at [257, 287] on icon at bounding box center [255, 288] width 12 height 12
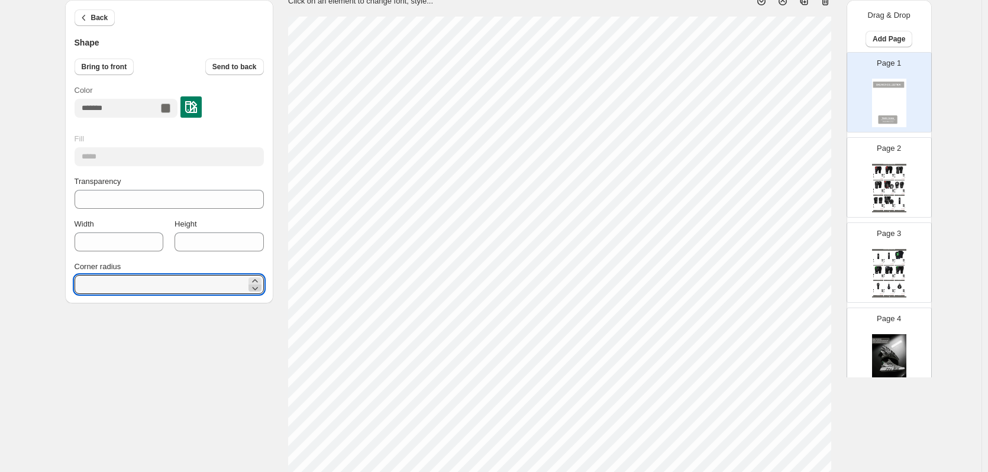
click at [257, 287] on icon at bounding box center [255, 288] width 12 height 12
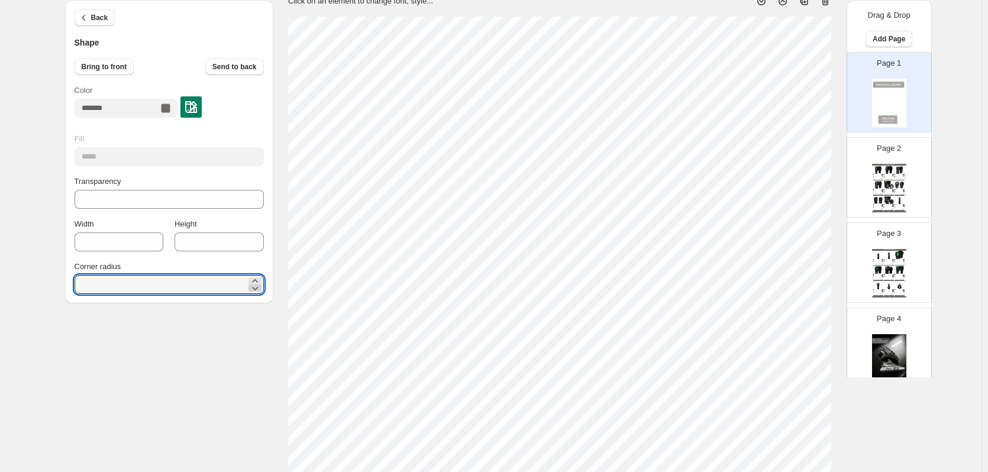
click at [257, 287] on icon at bounding box center [255, 288] width 12 height 12
click at [260, 279] on icon at bounding box center [255, 281] width 12 height 12
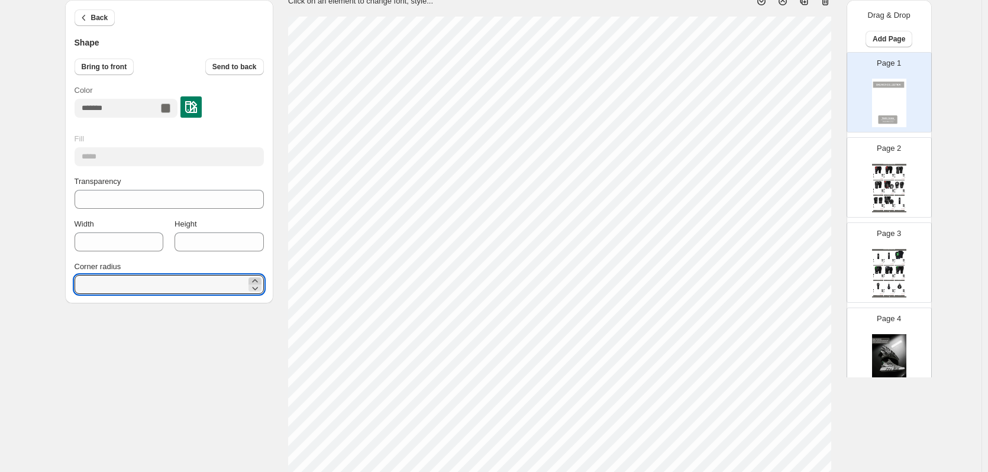
type input "*"
click at [170, 106] on div at bounding box center [165, 108] width 9 height 9
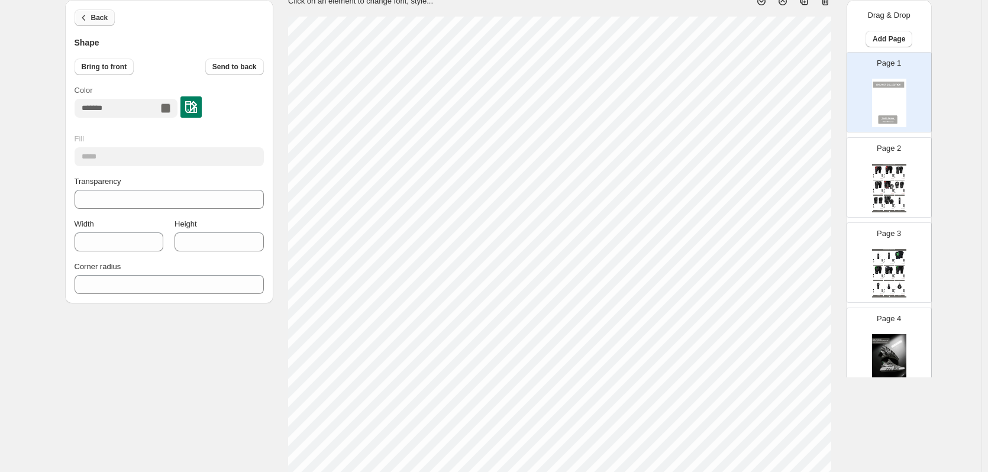
click at [99, 10] on button "Back" at bounding box center [95, 17] width 41 height 17
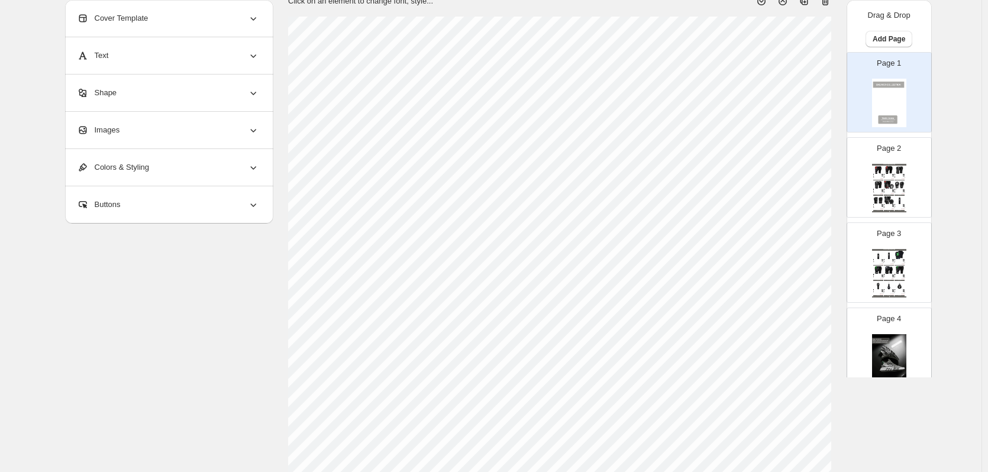
scroll to position [327, 0]
click at [222, 122] on div "Images" at bounding box center [168, 130] width 182 height 37
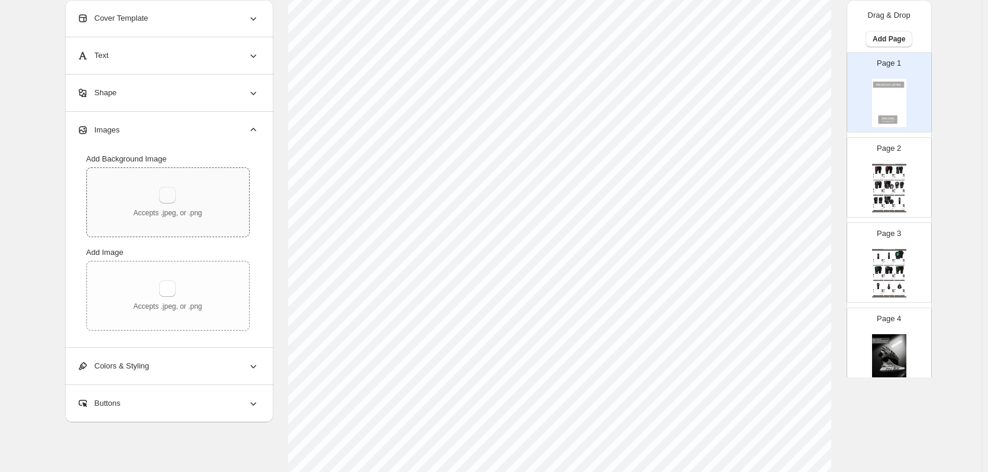
click at [176, 194] on button "button" at bounding box center [167, 195] width 17 height 17
type input "**********"
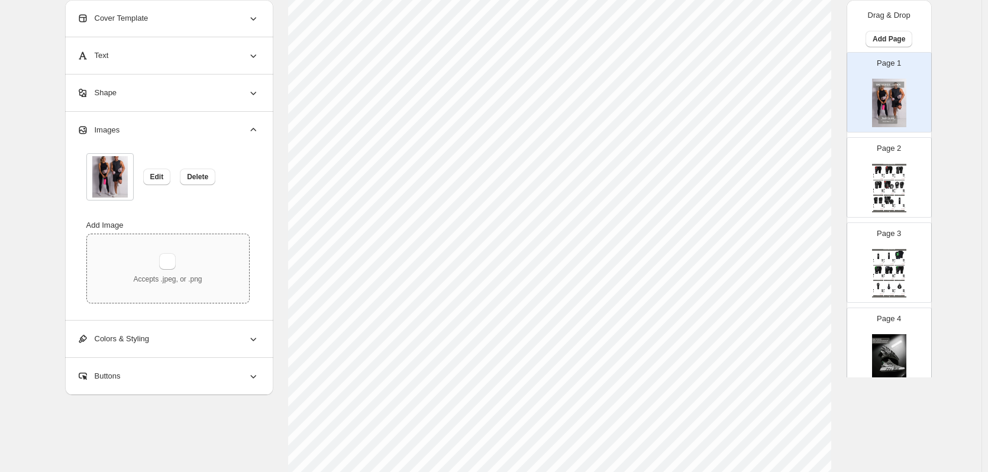
scroll to position [296, 0]
click at [251, 331] on div "Colors & Styling" at bounding box center [168, 339] width 182 height 37
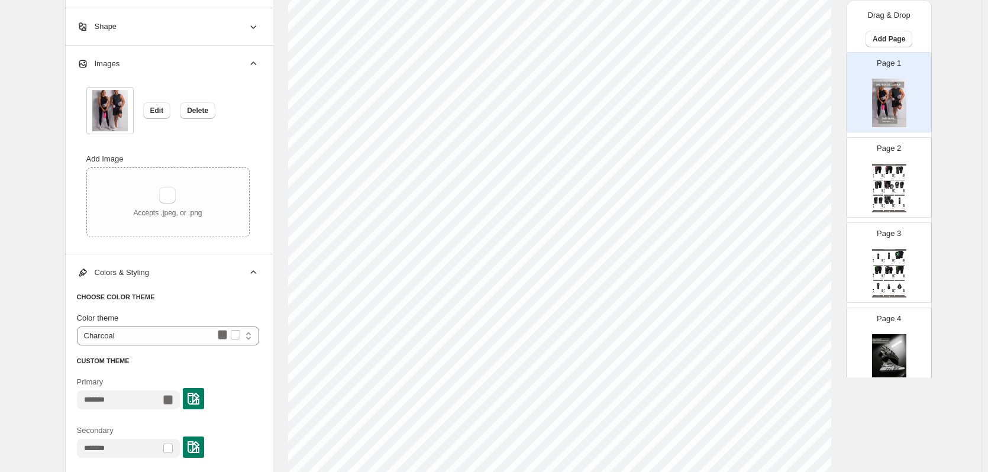
scroll to position [267, 0]
click at [256, 272] on icon at bounding box center [253, 275] width 12 height 12
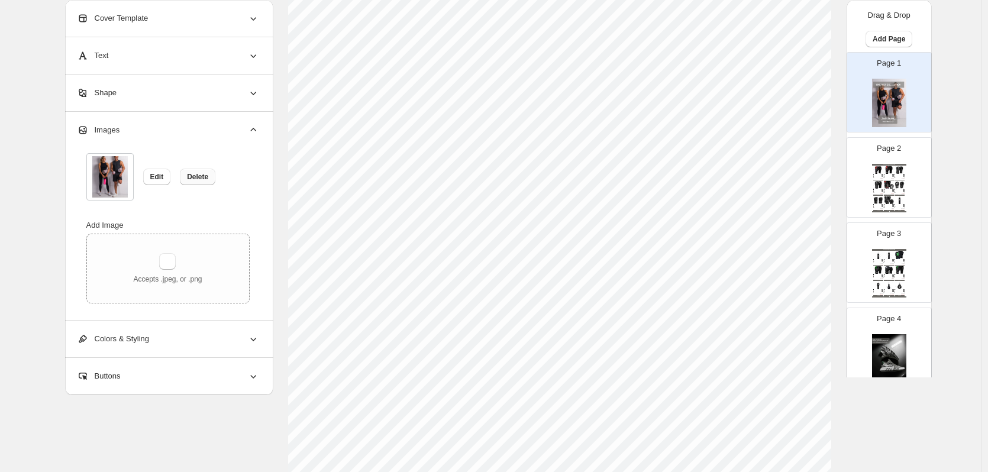
click at [206, 173] on span "Delete" at bounding box center [197, 176] width 21 height 9
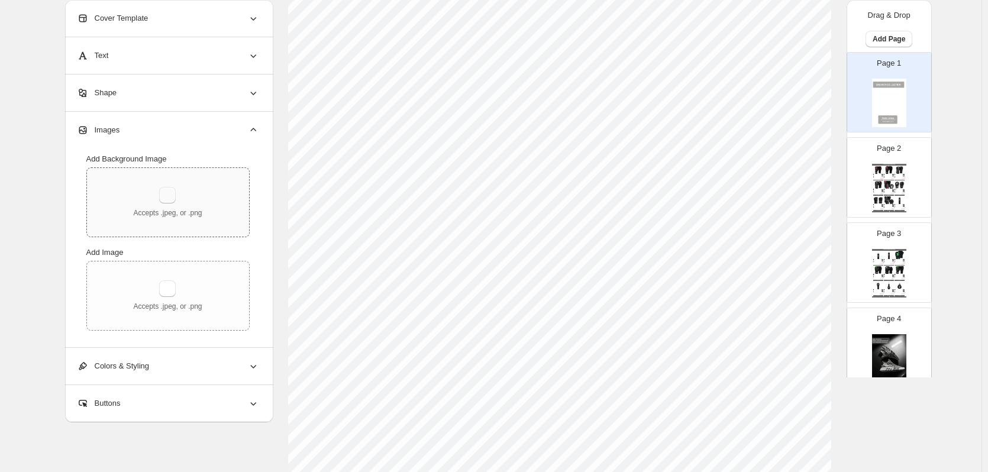
click at [175, 199] on button "button" at bounding box center [167, 195] width 17 height 17
type input "**********"
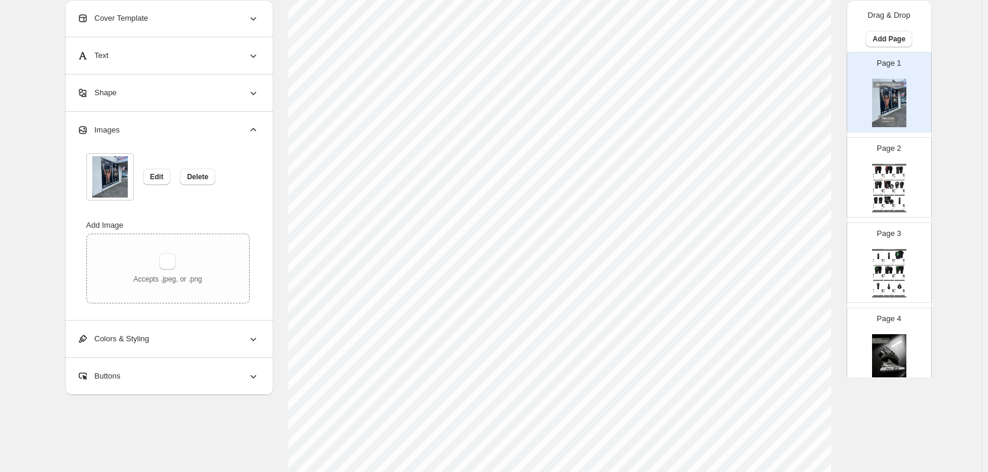
scroll to position [208, 0]
click at [163, 182] on button "Edit" at bounding box center [157, 177] width 28 height 17
click at [208, 177] on span "Delete" at bounding box center [197, 176] width 21 height 9
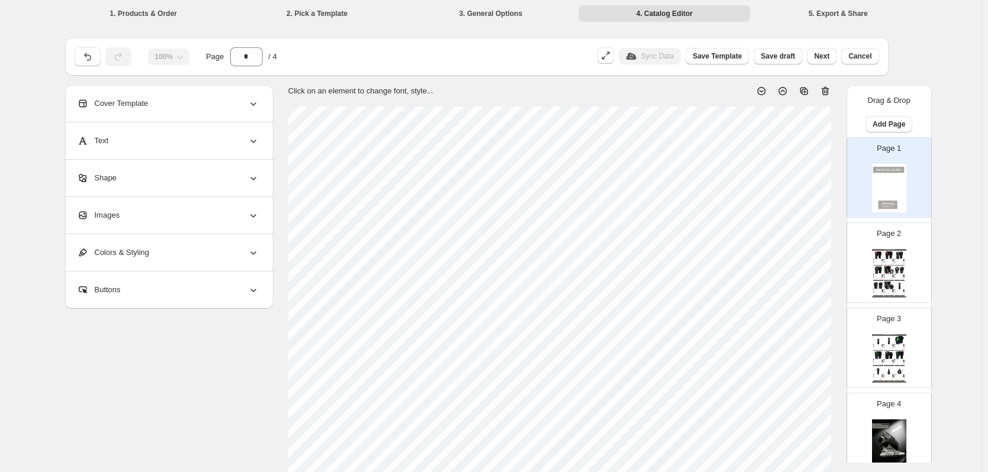
scroll to position [208, 0]
